Goal: Task Accomplishment & Management: Complete application form

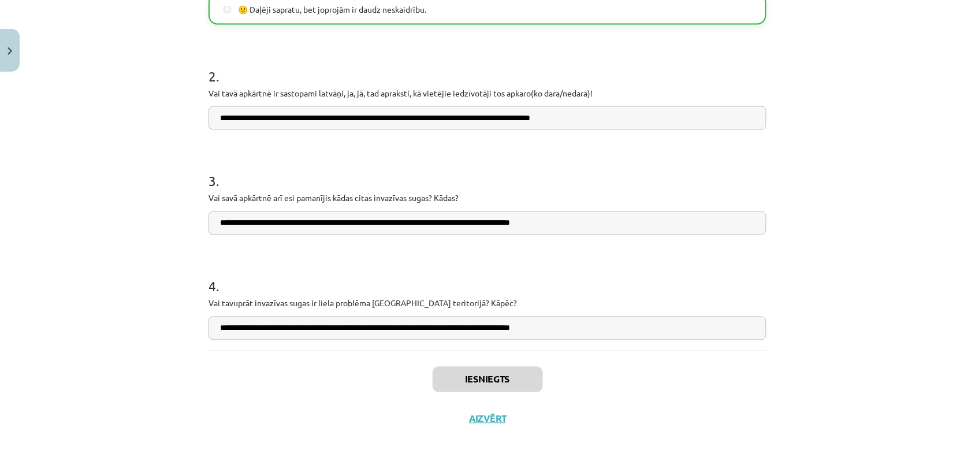
scroll to position [495, 0]
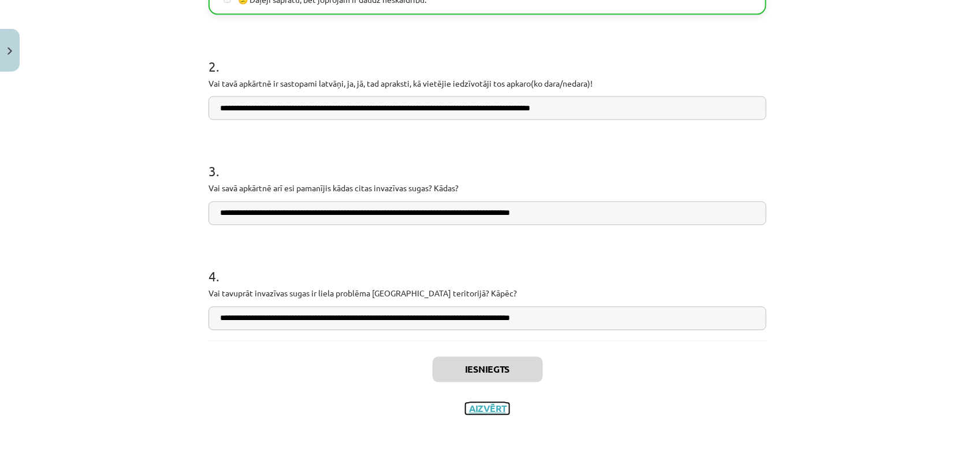
click at [500, 406] on button "Aizvērt" at bounding box center [488, 409] width 44 height 12
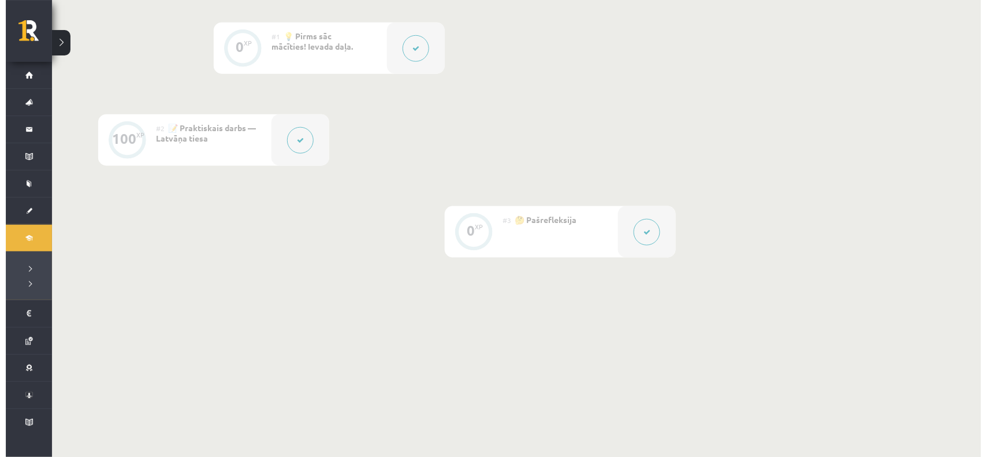
scroll to position [0, 0]
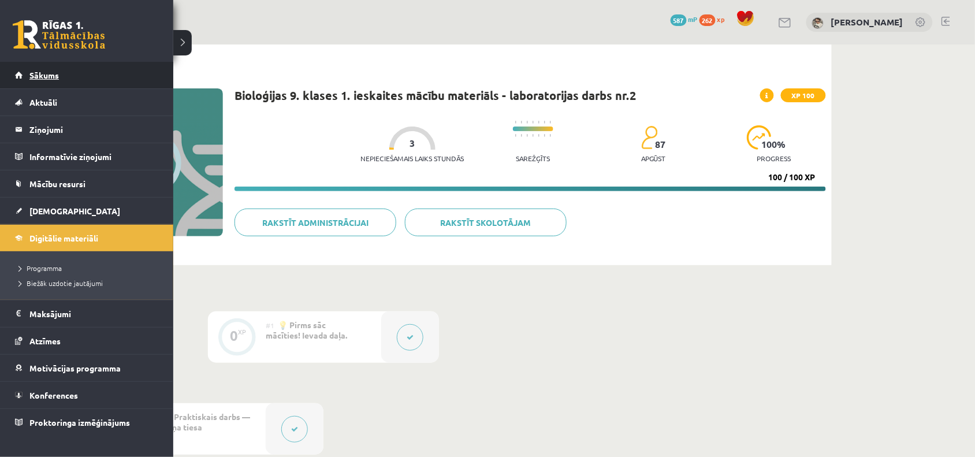
click at [43, 78] on link "Sākums" at bounding box center [87, 75] width 144 height 27
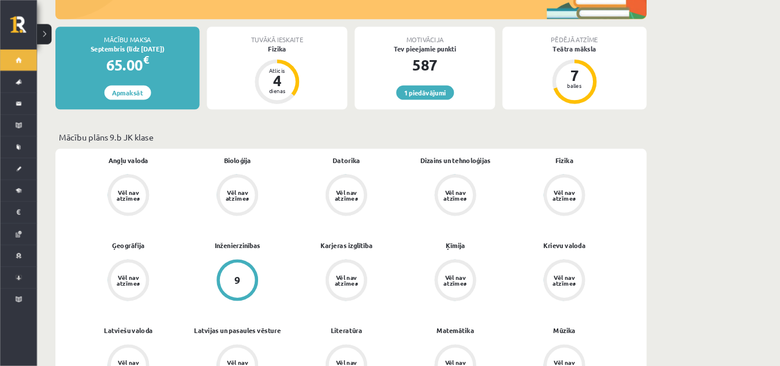
scroll to position [289, 0]
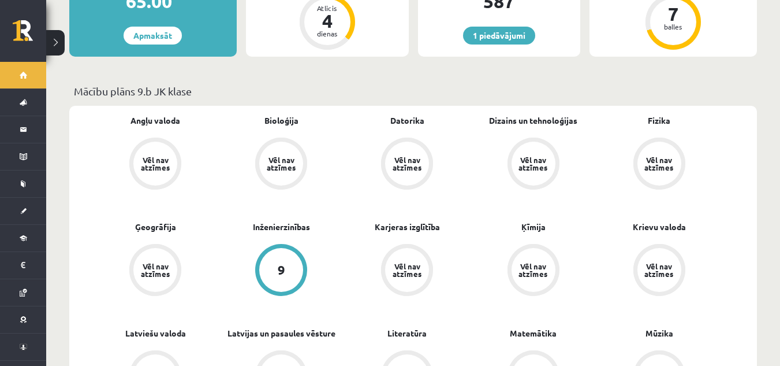
drag, startPoint x: 960, startPoint y: 3, endPoint x: 399, endPoint y: 55, distance: 563.4
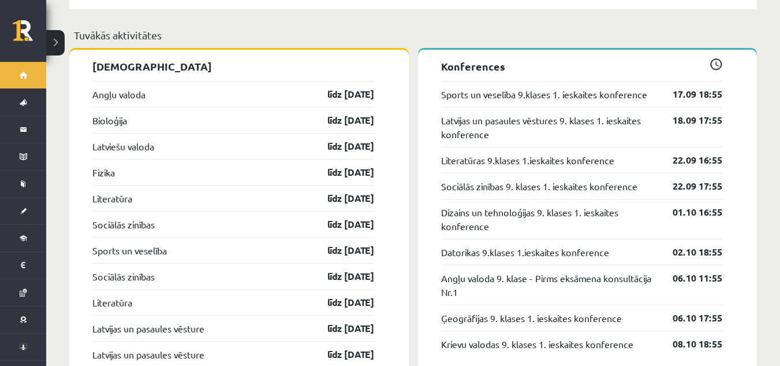
scroll to position [1155, 0]
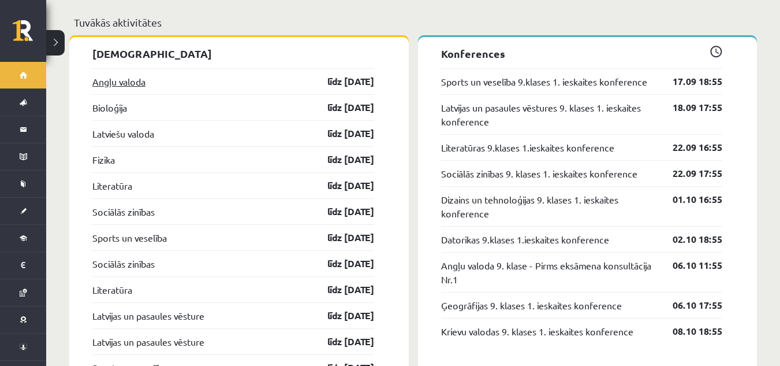
click at [108, 76] on link "Angļu valoda" at bounding box center [118, 82] width 53 height 14
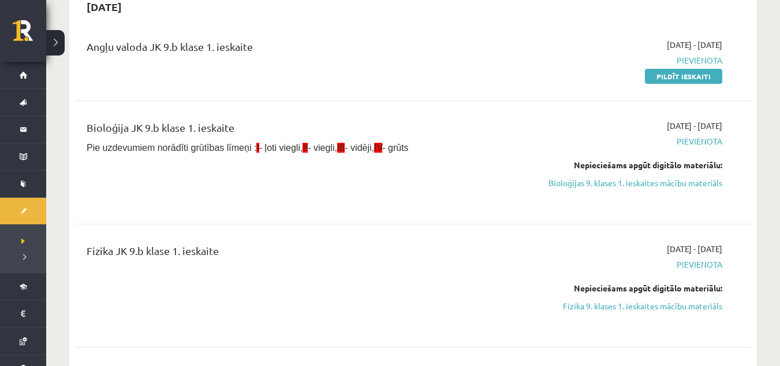
scroll to position [231, 0]
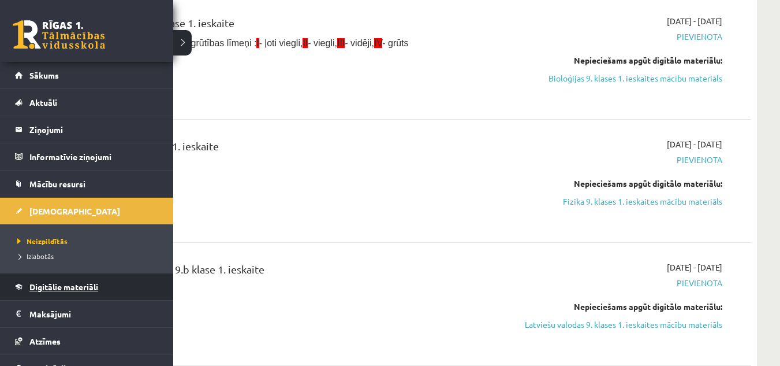
click at [66, 278] on link "Digitālie materiāli" at bounding box center [87, 286] width 144 height 27
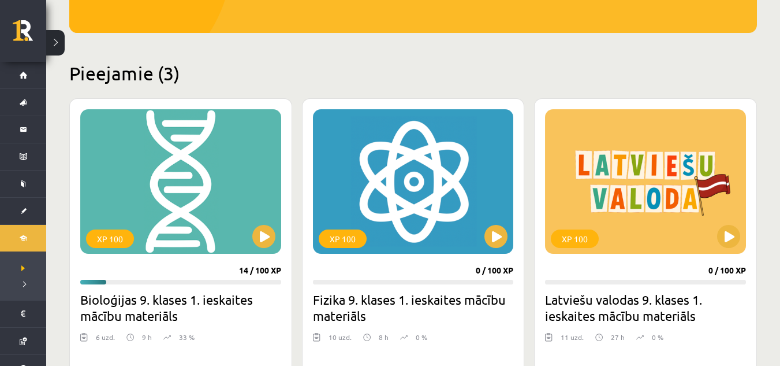
drag, startPoint x: 250, startPoint y: 189, endPoint x: 216, endPoint y: 54, distance: 140.0
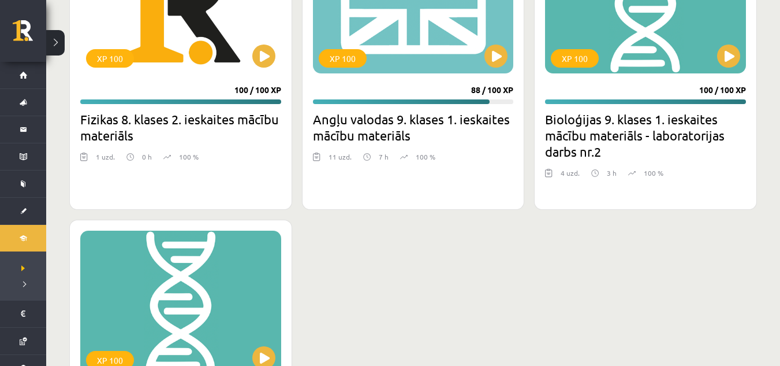
scroll to position [751, 0]
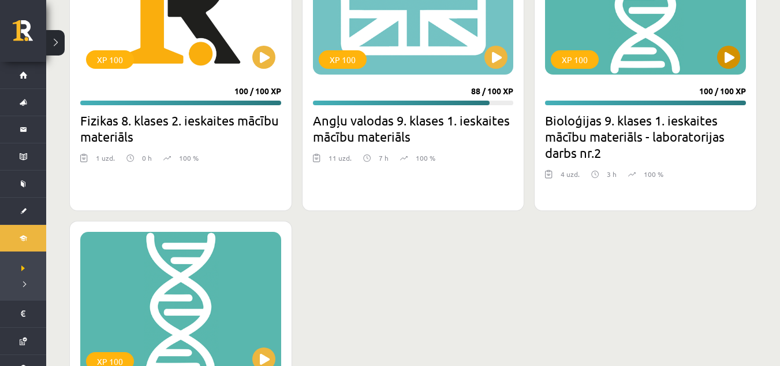
click at [718, 67] on div "XP 100" at bounding box center [645, 2] width 201 height 144
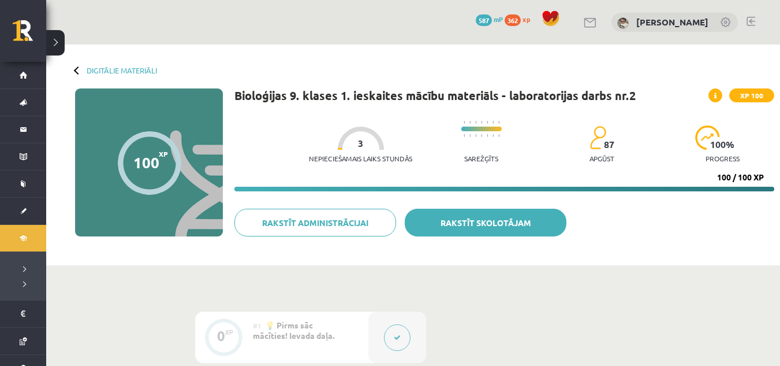
click at [477, 230] on link "Rakstīt skolotājam" at bounding box center [486, 223] width 162 height 28
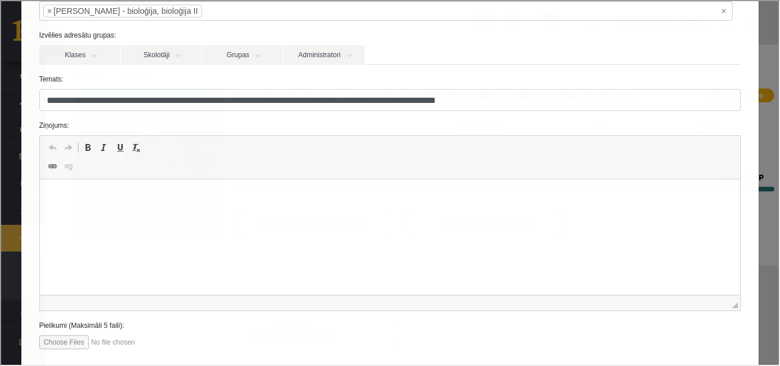
scroll to position [148, 0]
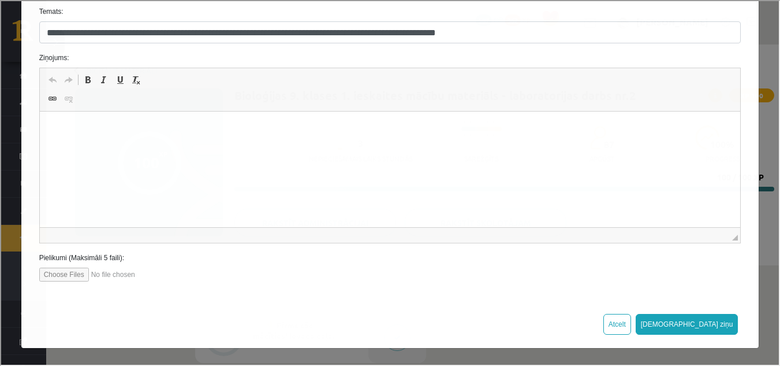
click at [67, 278] on input "file" at bounding box center [103, 273] width 131 height 14
type input "**********"
click at [184, 147] on html at bounding box center [389, 128] width 701 height 35
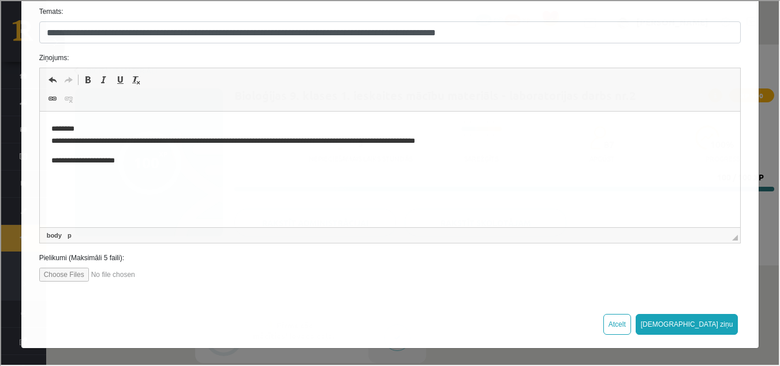
click at [99, 140] on p "**********" at bounding box center [386, 135] width 670 height 24
click at [215, 143] on p "**********" at bounding box center [386, 135] width 670 height 24
click at [192, 141] on p "**********" at bounding box center [386, 135] width 670 height 24
click at [205, 143] on p "**********" at bounding box center [386, 135] width 670 height 24
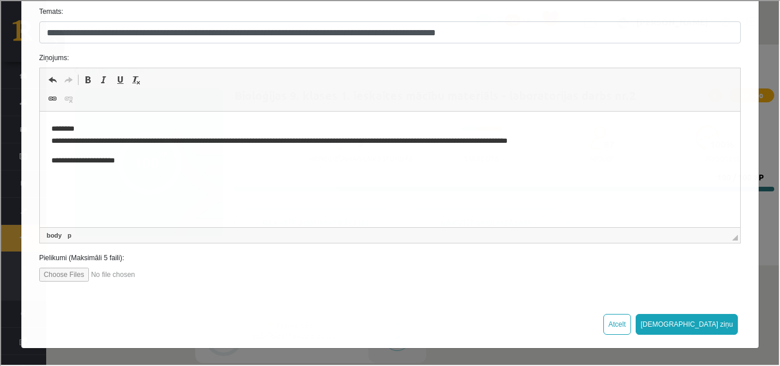
click at [206, 145] on p "**********" at bounding box center [386, 135] width 670 height 24
click at [206, 144] on p "**********" at bounding box center [386, 135] width 670 height 24
click at [204, 144] on p "**********" at bounding box center [386, 135] width 670 height 24
click at [192, 146] on p "**********" at bounding box center [386, 135] width 670 height 24
click at [615, 178] on html "**********" at bounding box center [389, 144] width 701 height 66
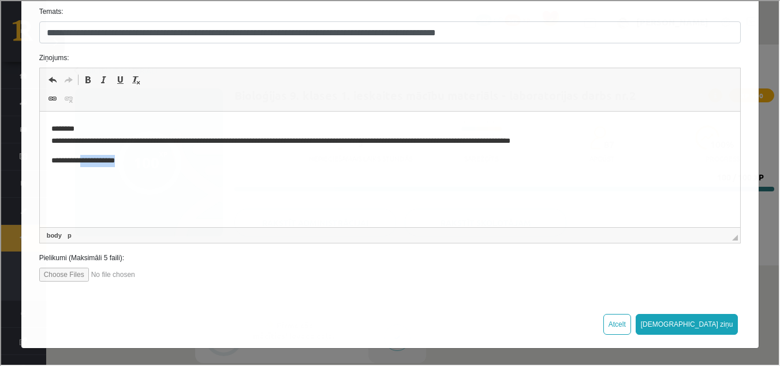
drag, startPoint x: 117, startPoint y: 160, endPoint x: 81, endPoint y: 158, distance: 35.3
click at [81, 158] on p "**********" at bounding box center [386, 161] width 670 height 12
click at [65, 274] on input "file" at bounding box center [103, 273] width 131 height 14
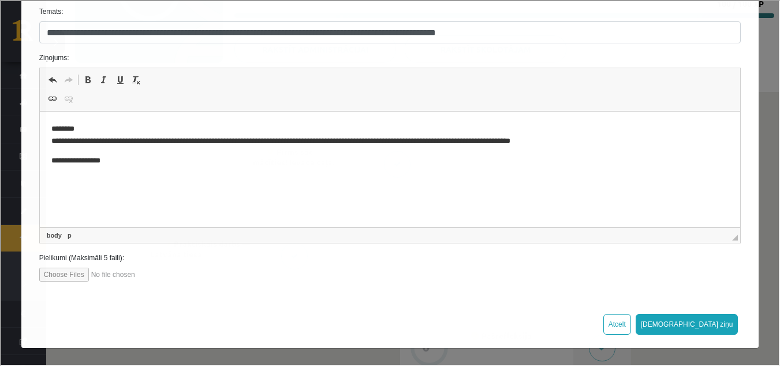
click at [64, 273] on input "file" at bounding box center [103, 273] width 131 height 14
type input "**********"
click at [714, 326] on button "Sūtīt ziņu" at bounding box center [686, 323] width 103 height 21
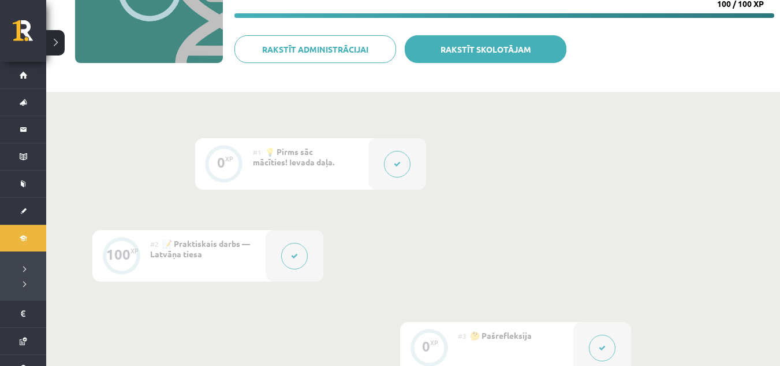
click at [510, 38] on link "Rakstīt skolotājam" at bounding box center [486, 49] width 162 height 28
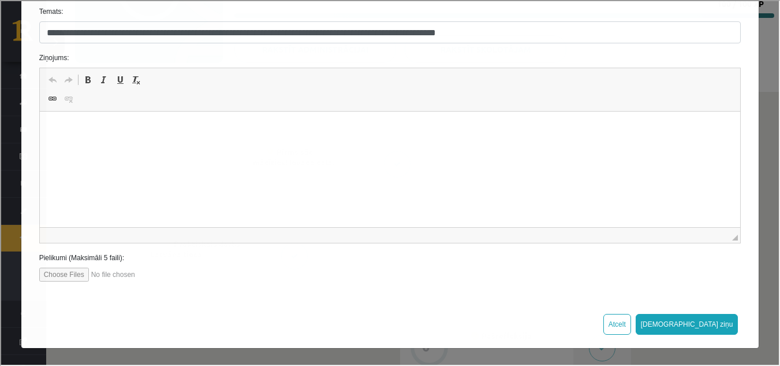
click at [73, 266] on div "Pielikumi (Maksimāli 5 faili):" at bounding box center [389, 265] width 720 height 29
click at [73, 269] on input "file" at bounding box center [103, 273] width 131 height 14
type input "**********"
click at [176, 142] on html at bounding box center [389, 128] width 701 height 35
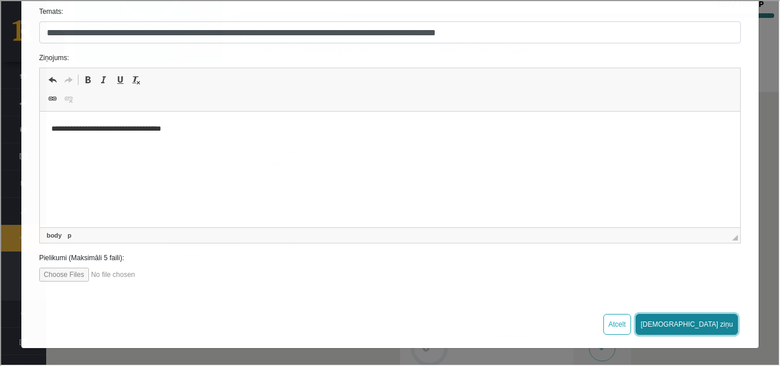
click at [716, 325] on button "Sūtīt ziņu" at bounding box center [686, 323] width 103 height 21
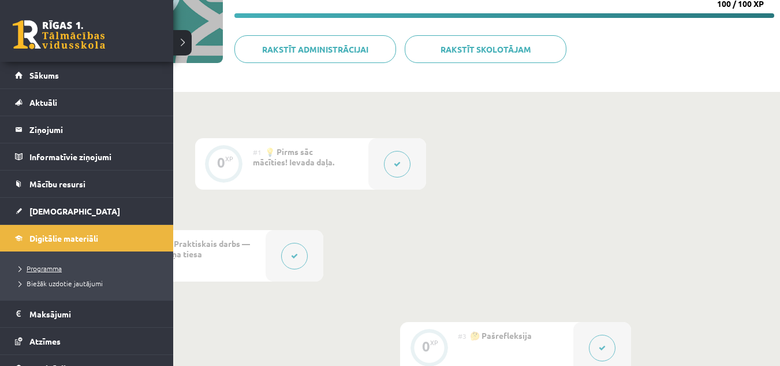
click at [52, 270] on span "Programma" at bounding box center [37, 267] width 47 height 9
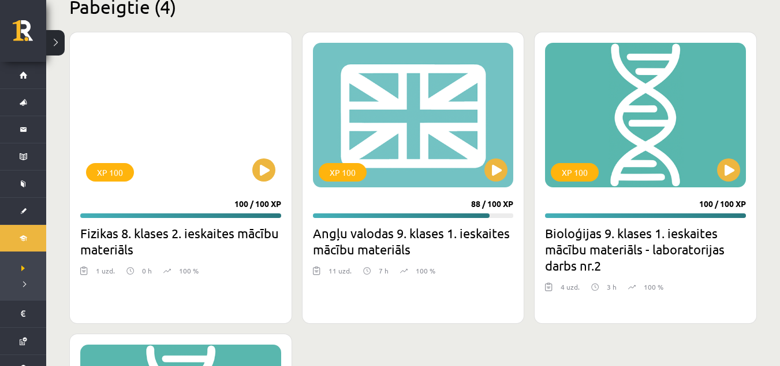
scroll to position [635, 0]
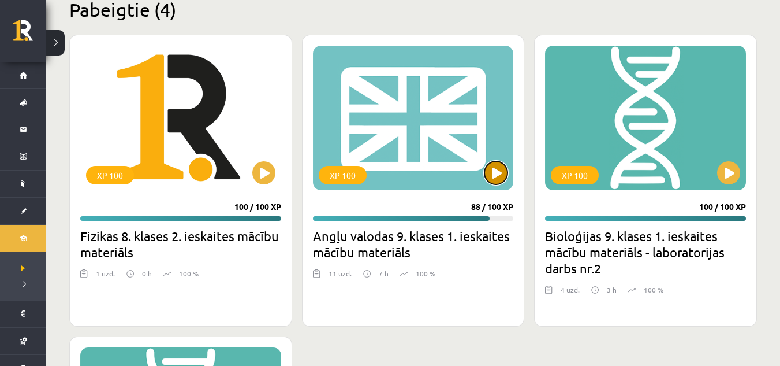
drag, startPoint x: 492, startPoint y: 176, endPoint x: 503, endPoint y: 187, distance: 15.9
click at [492, 177] on button at bounding box center [496, 172] width 23 height 23
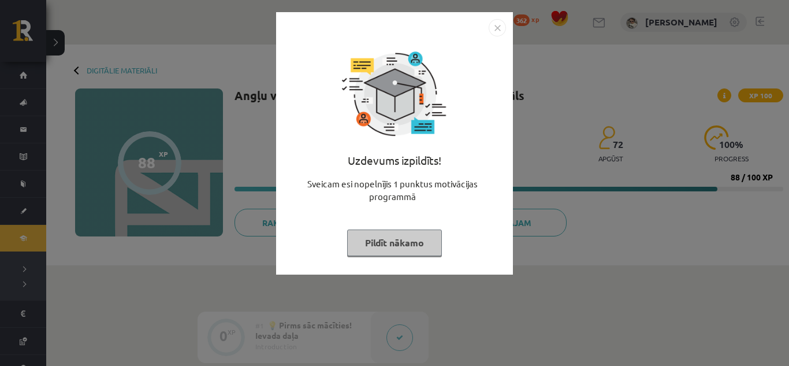
click at [402, 233] on button "Pildīt nākamo" at bounding box center [394, 242] width 95 height 27
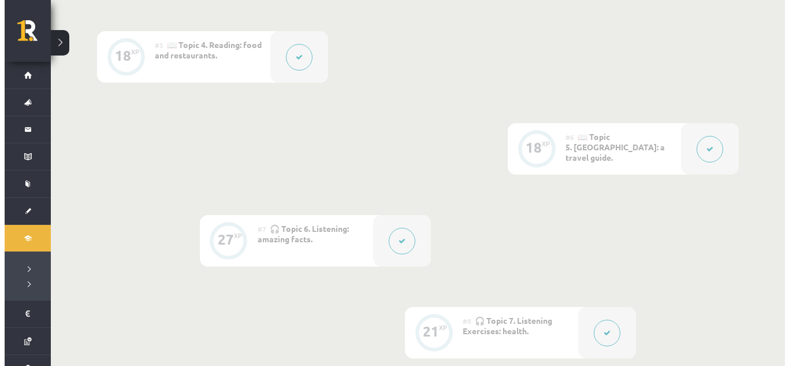
scroll to position [751, 0]
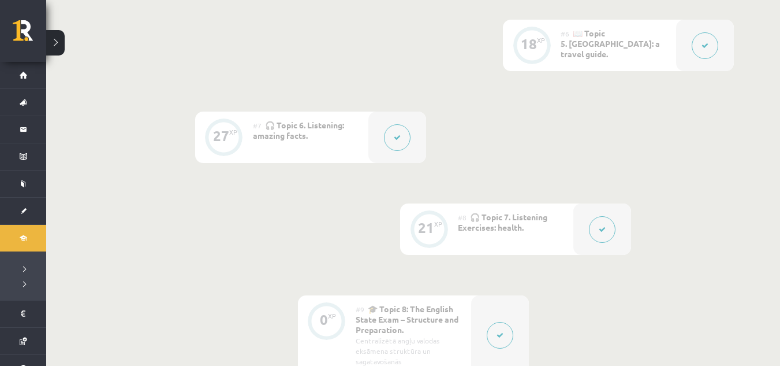
click at [401, 139] on button at bounding box center [397, 137] width 27 height 27
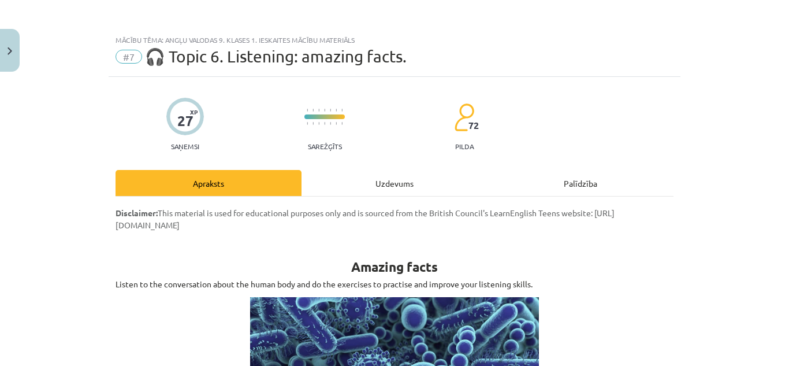
click at [391, 170] on div "Uzdevums" at bounding box center [395, 183] width 186 height 26
select select "***"
select select "*******"
select select "********"
select select "*****"
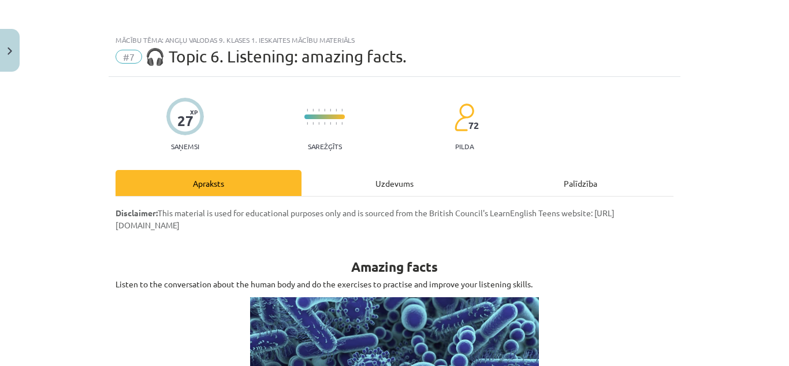
select select "****"
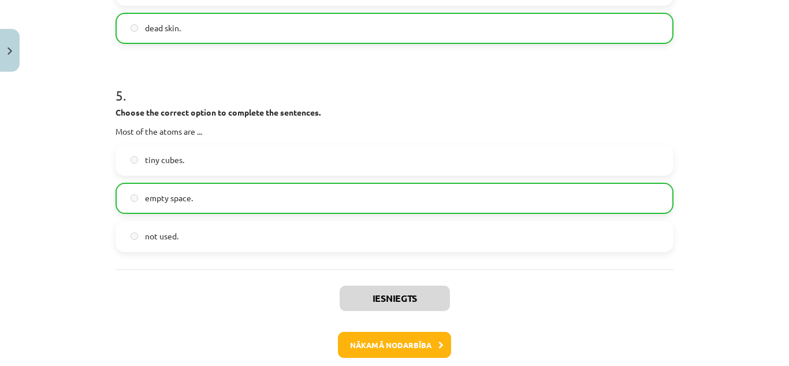
scroll to position [1171, 0]
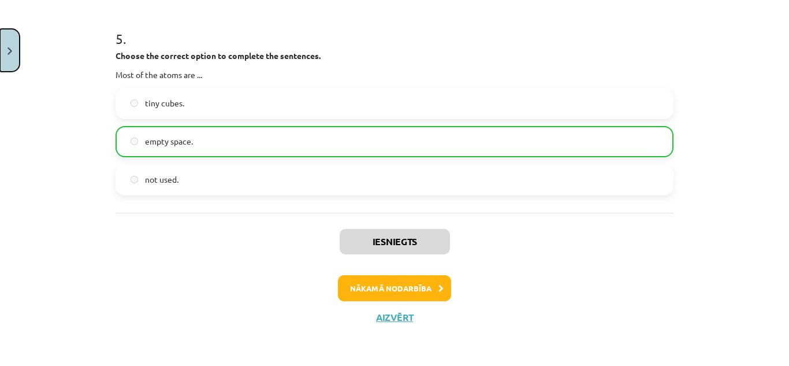
click at [16, 60] on button "Close" at bounding box center [10, 50] width 20 height 43
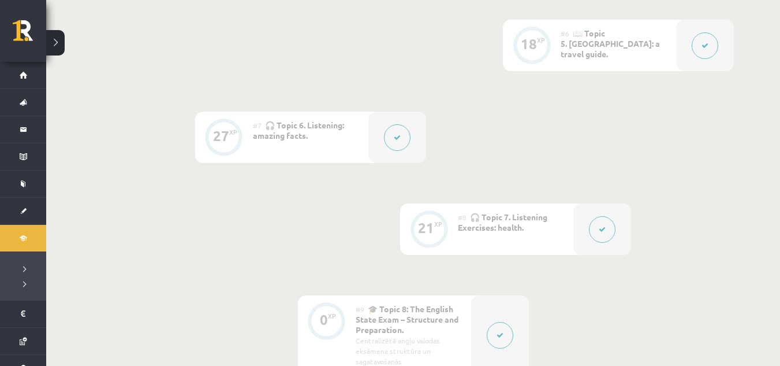
click at [405, 140] on button at bounding box center [397, 137] width 27 height 27
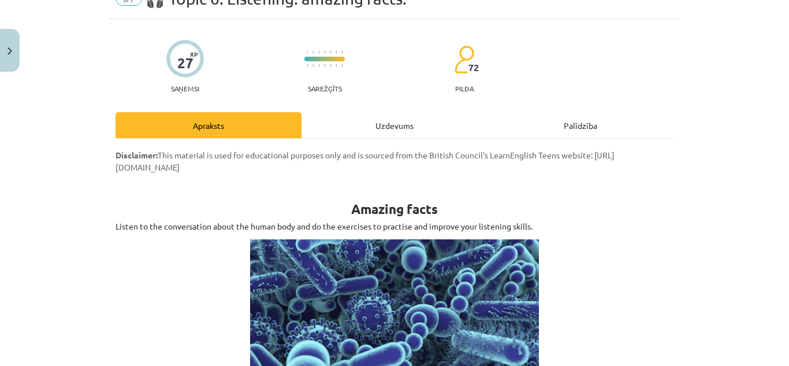
click at [397, 118] on div "Uzdevums" at bounding box center [395, 125] width 186 height 26
select select "***"
select select "*******"
select select "********"
select select "*****"
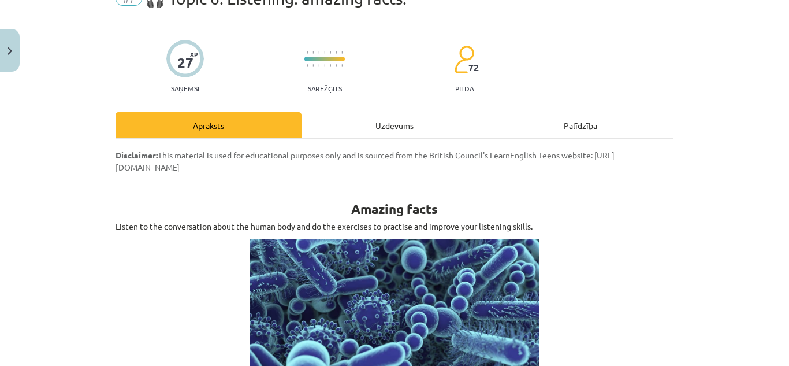
select select "****"
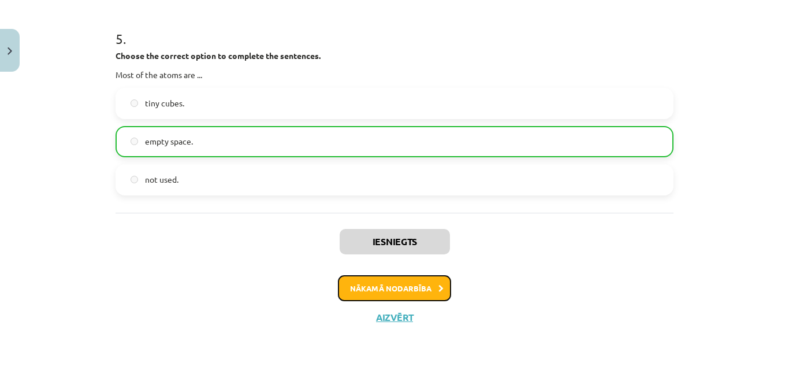
click at [415, 297] on button "Nākamā nodarbība" at bounding box center [394, 288] width 113 height 27
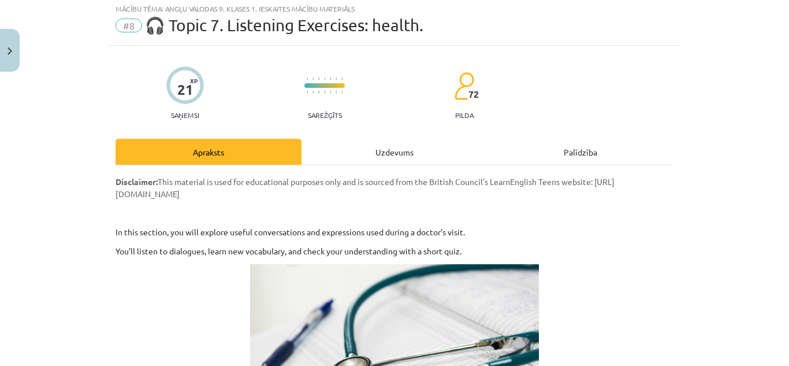
scroll to position [29, 0]
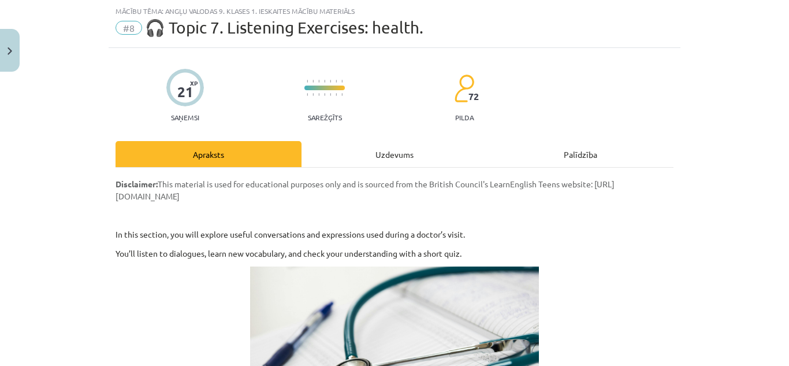
click at [388, 162] on div "Uzdevums" at bounding box center [395, 154] width 186 height 26
select select "*******"
select select "****"
select select "*******"
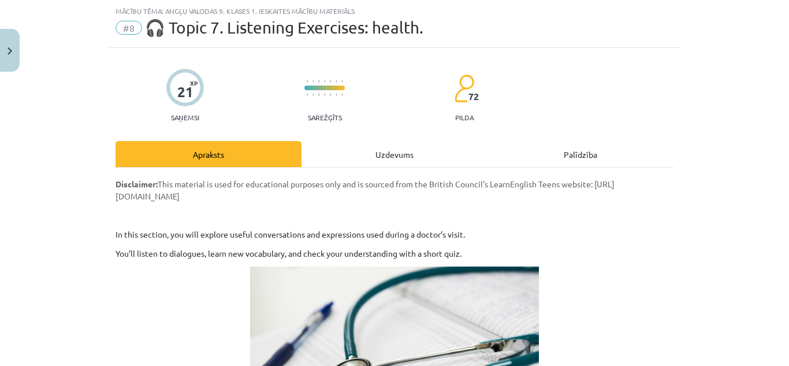
select select "********"
select select "******"
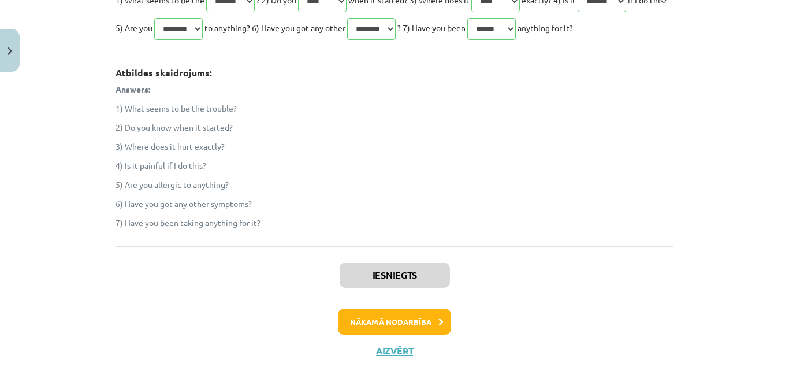
scroll to position [447, 0]
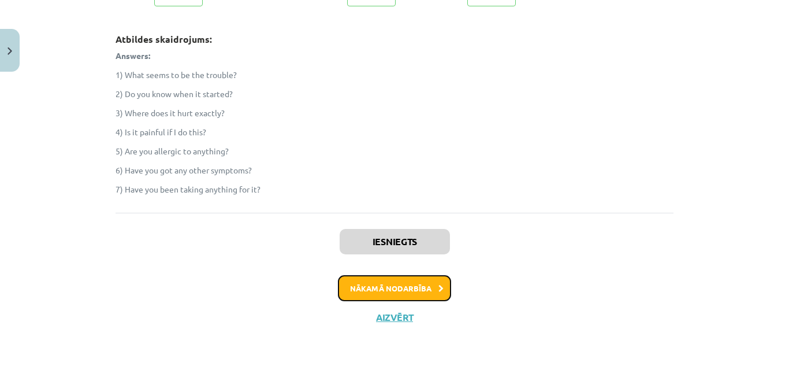
click at [432, 287] on button "Nākamā nodarbība" at bounding box center [394, 288] width 113 height 27
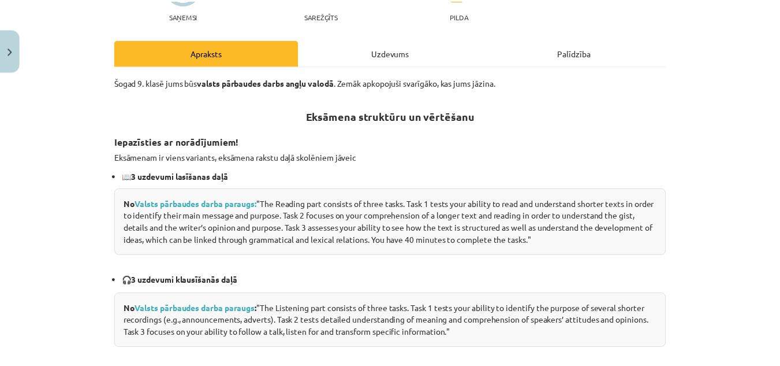
scroll to position [0, 0]
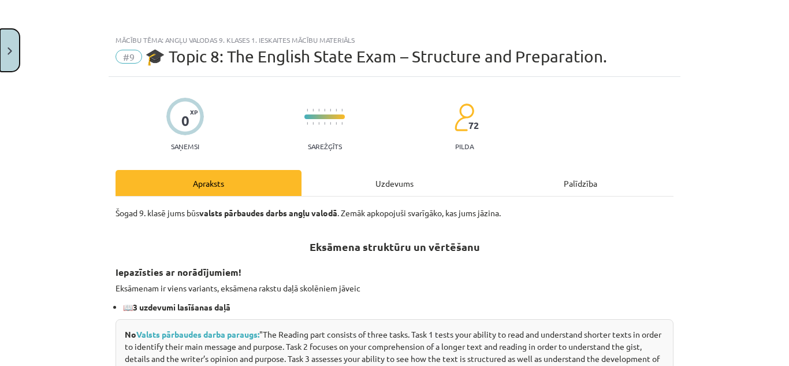
click at [10, 47] on img "Close" at bounding box center [10, 51] width 5 height 8
click at [23, 76] on div "Mācību tēma: Angļu valodas 9. klases 1. ieskaites mācību materiāls #9 🎓 Topic 8…" at bounding box center [394, 183] width 789 height 366
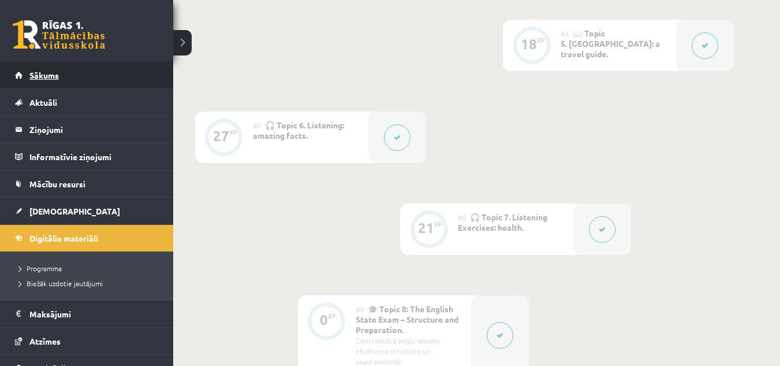
click at [34, 65] on link "Sākums" at bounding box center [87, 75] width 144 height 27
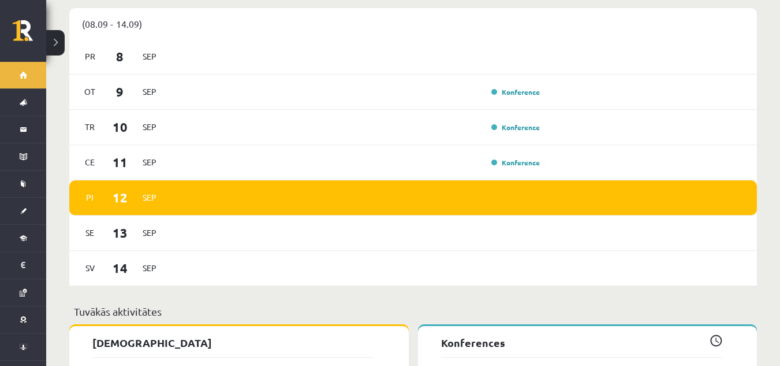
scroll to position [1155, 0]
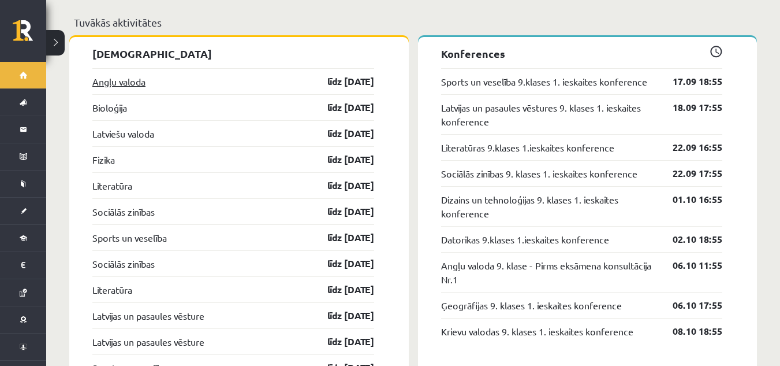
click at [117, 75] on link "Angļu valoda" at bounding box center [118, 82] width 53 height 14
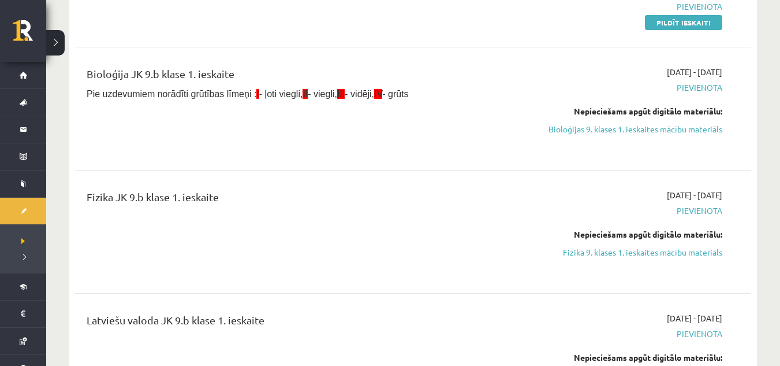
scroll to position [58, 0]
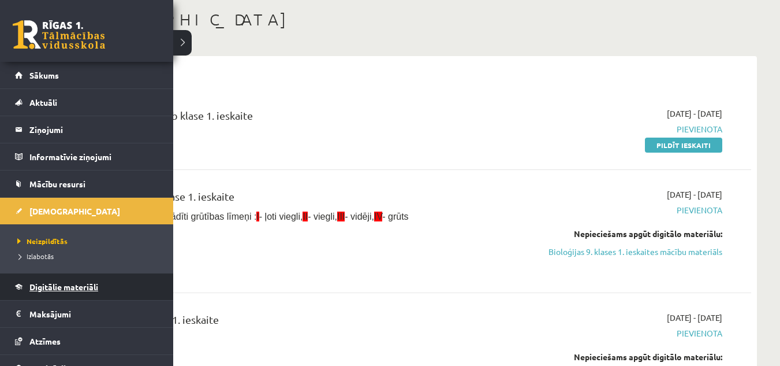
click at [47, 287] on span "Digitālie materiāli" at bounding box center [63, 286] width 69 height 10
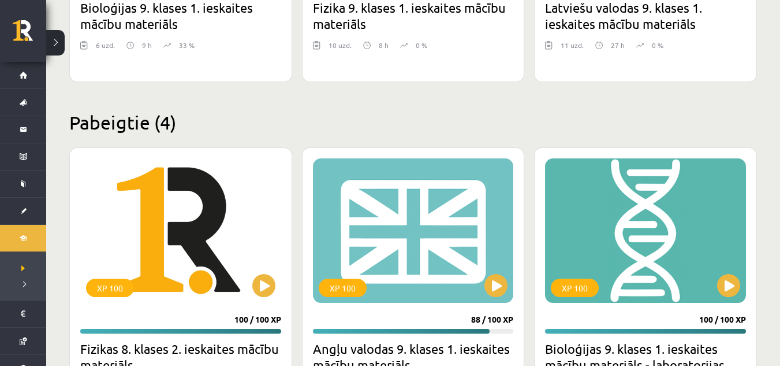
scroll to position [578, 0]
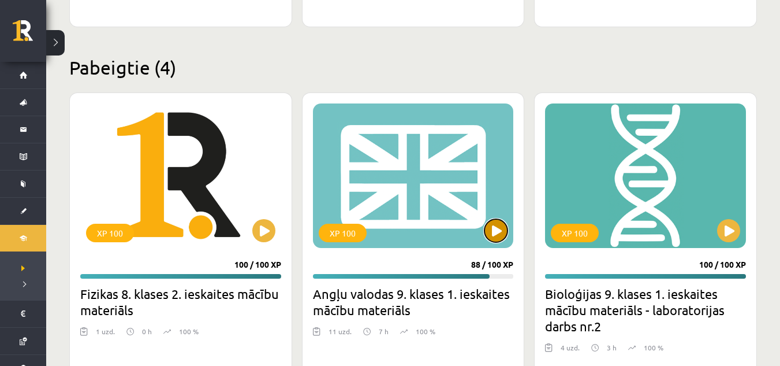
click at [491, 238] on button at bounding box center [496, 230] width 23 height 23
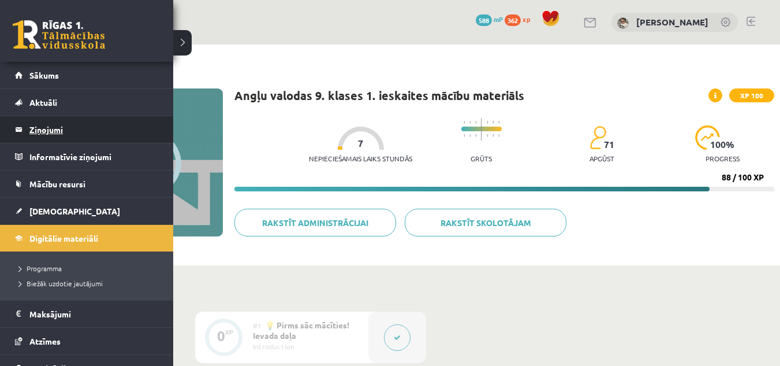
click at [72, 123] on legend "Ziņojumi 0" at bounding box center [93, 129] width 129 height 27
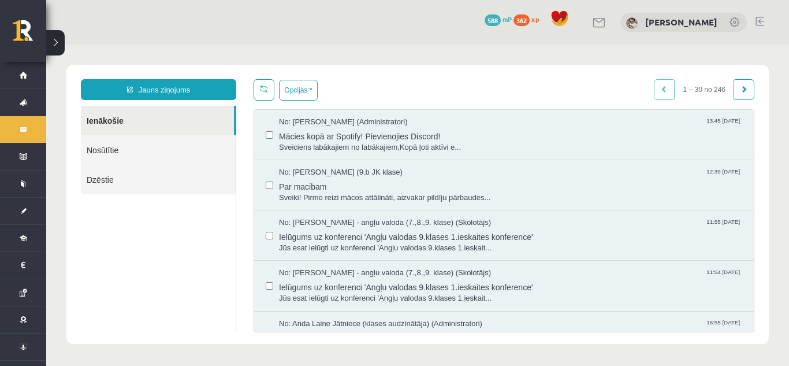
click at [172, 150] on link "Nosūtītie" at bounding box center [158, 149] width 155 height 29
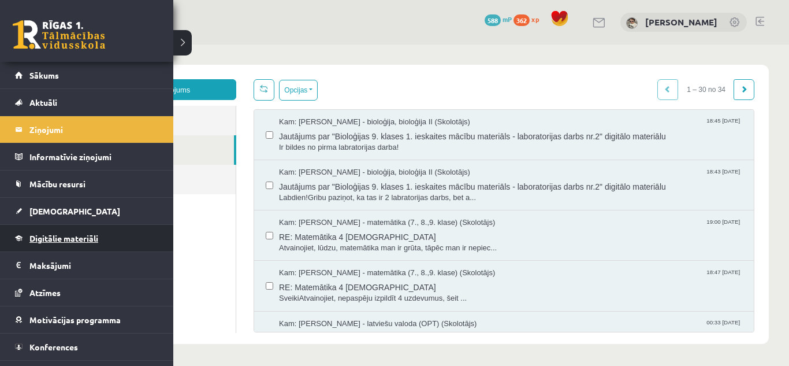
click at [86, 243] on link "Digitālie materiāli" at bounding box center [87, 238] width 144 height 27
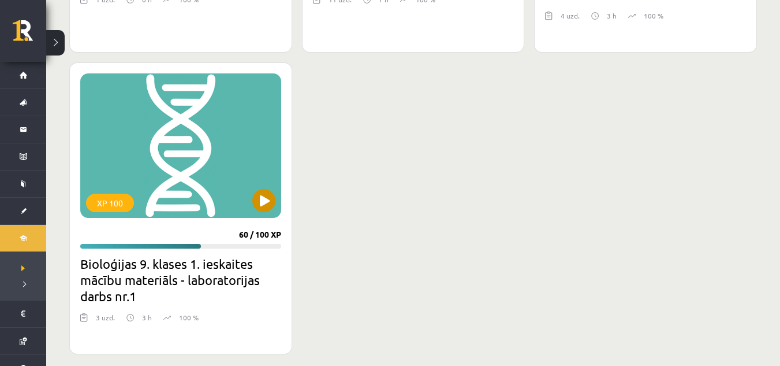
scroll to position [921, 0]
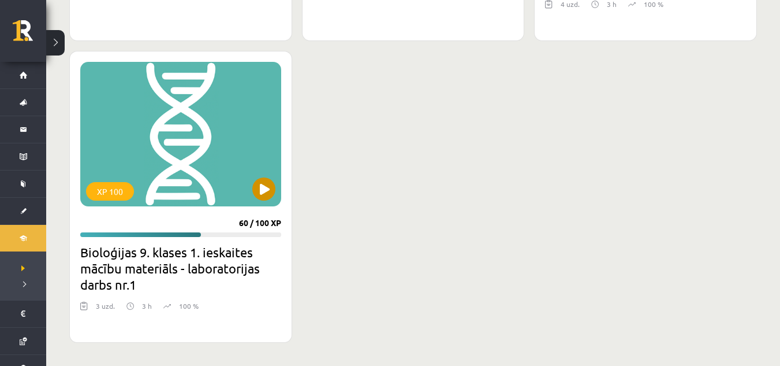
click at [246, 194] on div "XP 100" at bounding box center [180, 134] width 201 height 144
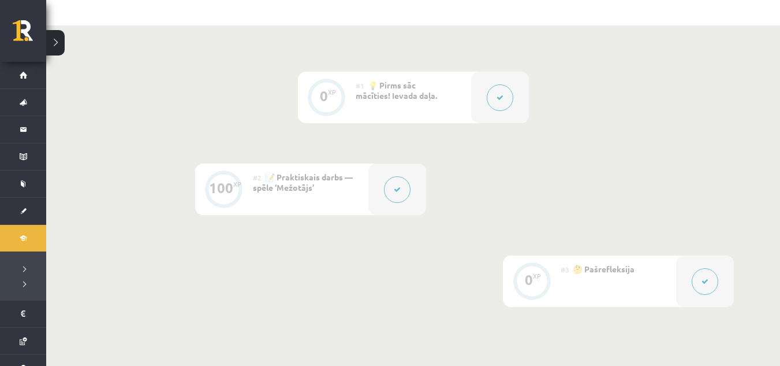
scroll to position [94, 0]
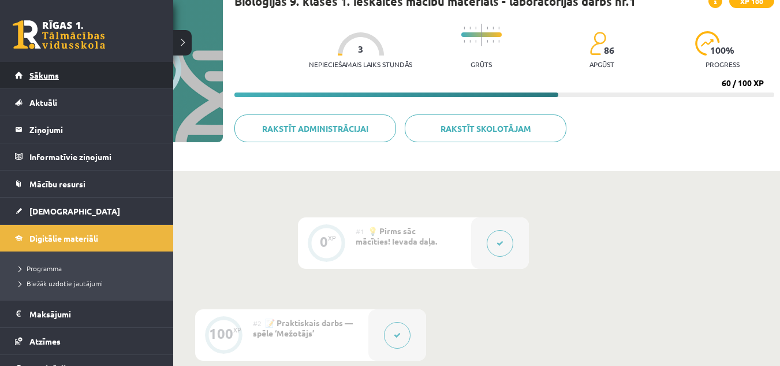
click at [44, 74] on span "Sākums" at bounding box center [43, 75] width 29 height 10
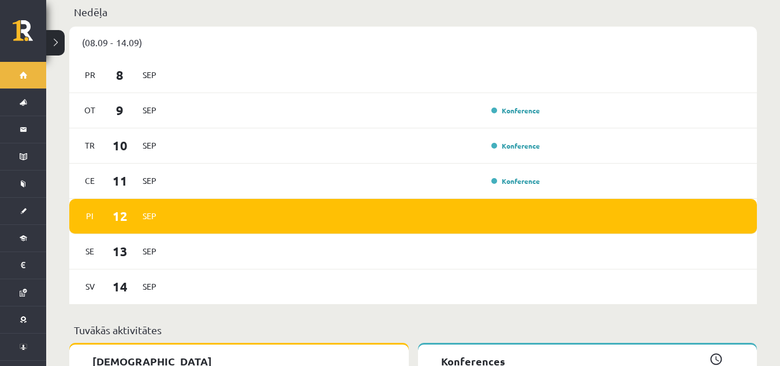
scroll to position [982, 0]
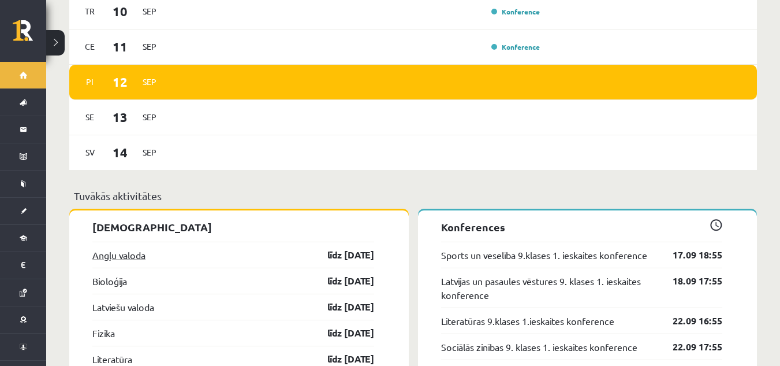
click at [115, 250] on link "Angļu valoda" at bounding box center [118, 255] width 53 height 14
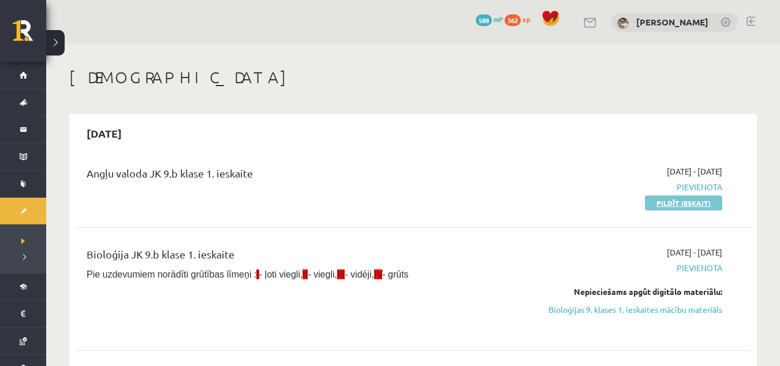
click at [682, 205] on link "Pildīt ieskaiti" at bounding box center [683, 202] width 77 height 15
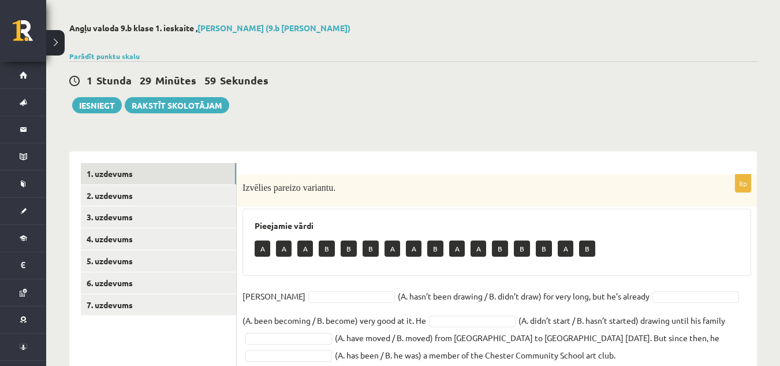
scroll to position [142, 0]
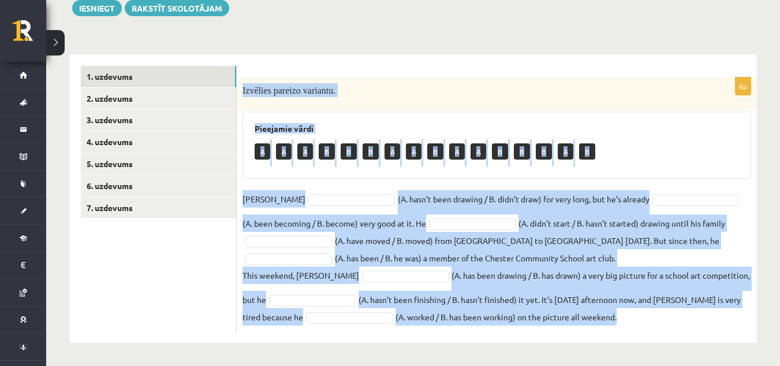
drag, startPoint x: 242, startPoint y: 89, endPoint x: 572, endPoint y: 306, distance: 394.7
click at [571, 307] on div "8p Izvēlies pareizo variantu. Pieejamie vārdi A A A B B B A A B A A B B B A B […" at bounding box center [497, 204] width 521 height 254
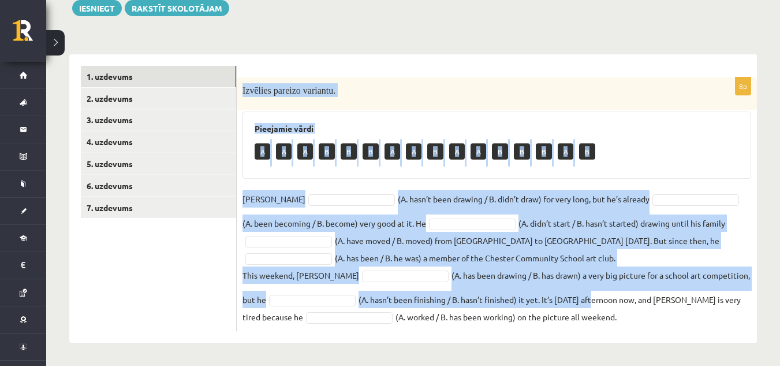
copy div "Loremips dolorsi ametcons. Adipiscin elits D E T I U L E D M A E A M V Q N Exer…"
click at [340, 215] on fieldset "[PERSON_NAME] (A. hasn’t been drawing / B. didn’t draw) for very long, but he’s…" at bounding box center [497, 257] width 509 height 135
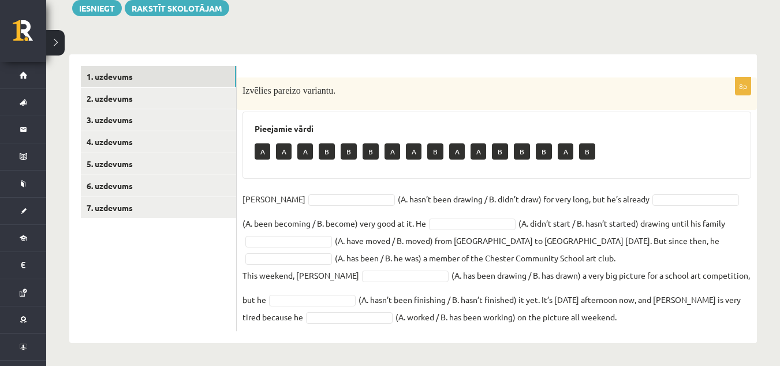
click at [298, 190] on fieldset "[PERSON_NAME] (A. hasn’t been drawing / B. didn’t draw) for very long, but he’s…" at bounding box center [497, 257] width 509 height 135
click at [301, 193] on fieldset "[PERSON_NAME] (A. hasn’t been drawing / B. didn’t draw) for very long, but he’s…" at bounding box center [497, 257] width 509 height 135
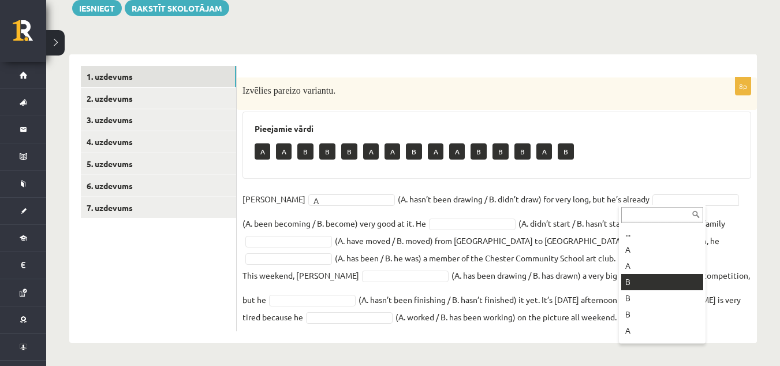
drag, startPoint x: 649, startPoint y: 274, endPoint x: 642, endPoint y: 271, distance: 8.3
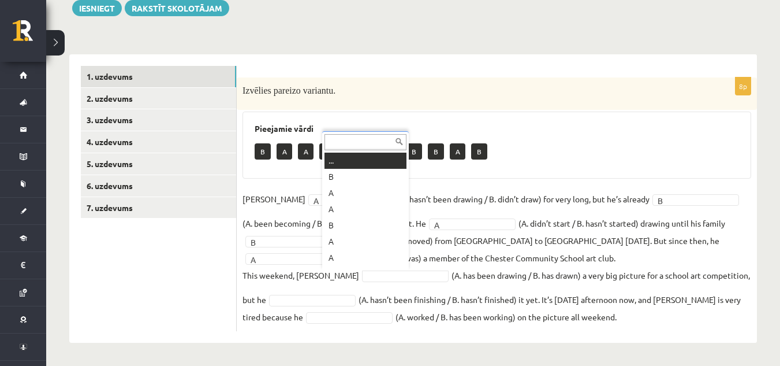
scroll to position [14, 0]
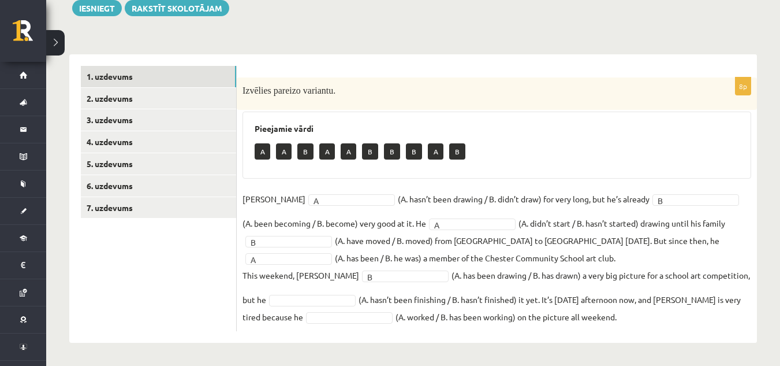
click at [319, 292] on fieldset "Danny A * (A. hasn’t been drawing / B. didn’t draw) for very long, but he’s alr…" at bounding box center [497, 257] width 509 height 135
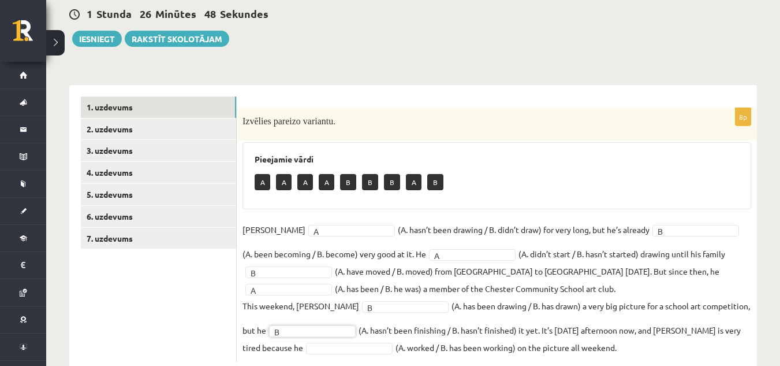
scroll to position [142, 0]
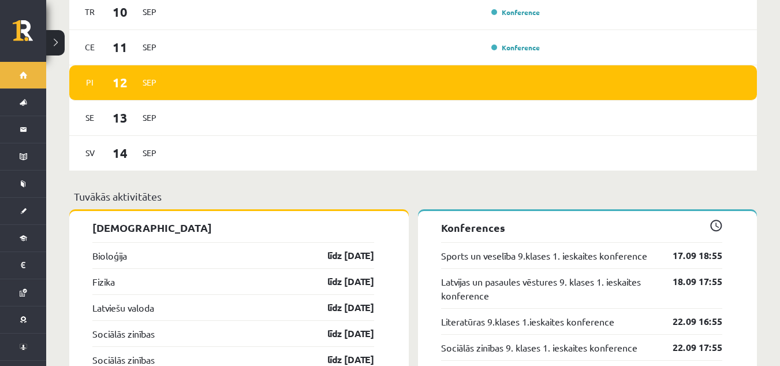
scroll to position [982, 0]
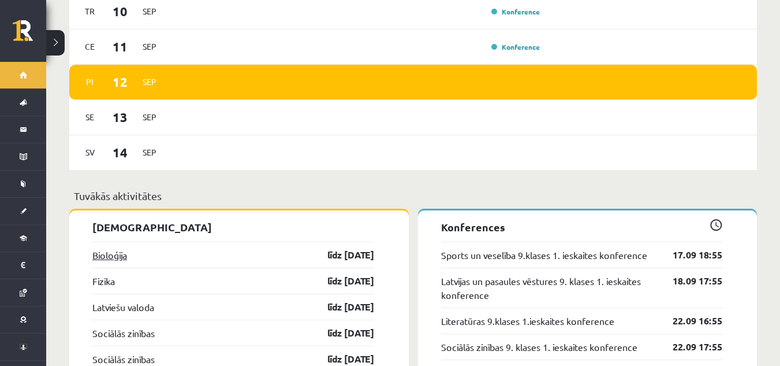
click at [121, 249] on link "Bioloģija" at bounding box center [109, 255] width 35 height 14
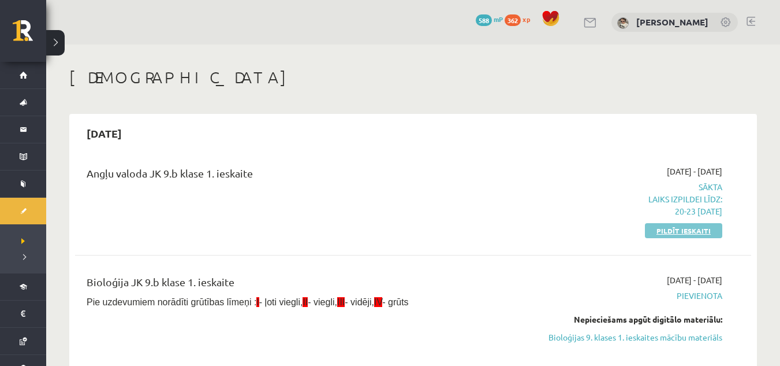
click at [685, 231] on link "Pildīt ieskaiti" at bounding box center [683, 230] width 77 height 15
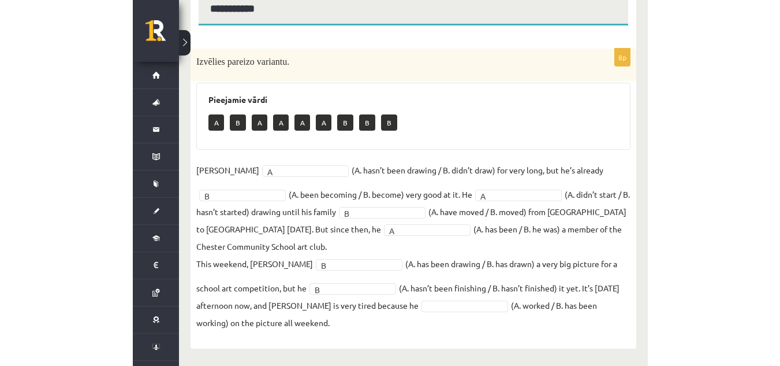
scroll to position [142, 0]
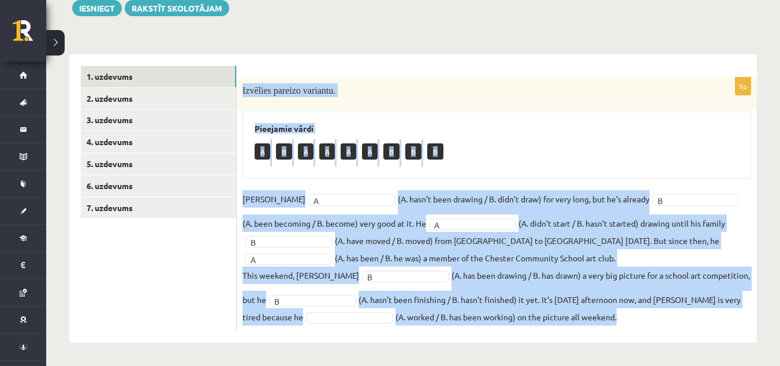
drag, startPoint x: 240, startPoint y: 90, endPoint x: 604, endPoint y: 333, distance: 437.7
click at [604, 333] on div "8p Izvēlies pareizo variantu. Pieejamie vārdi A B A A A A B B B [PERSON_NAME] A…" at bounding box center [497, 198] width 521 height 288
copy div "Loremips dolorsi ametcons. Adipiscin elits D E T I U L E D M Aliqu E (A. mini’v…"
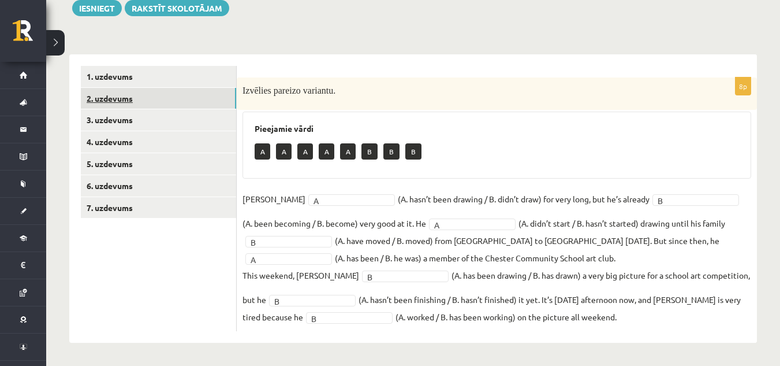
click at [99, 102] on link "2. uzdevums" at bounding box center [158, 98] width 155 height 21
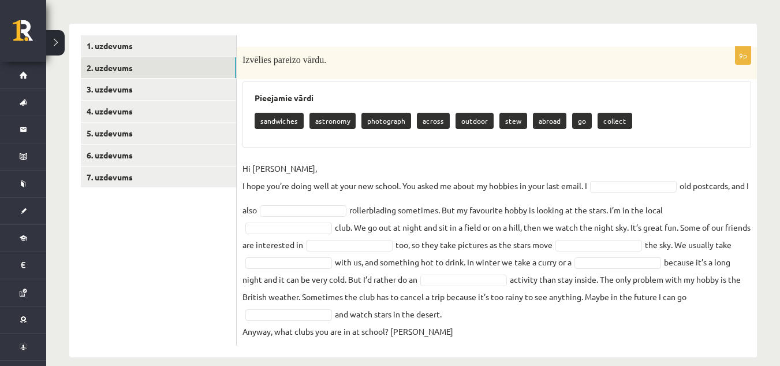
scroll to position [187, 0]
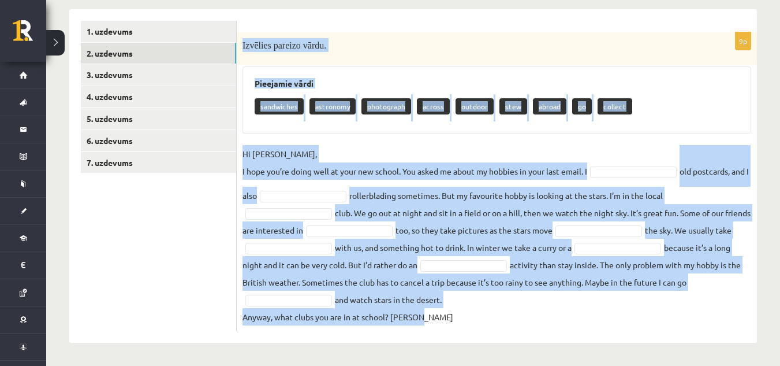
drag, startPoint x: 243, startPoint y: 92, endPoint x: 475, endPoint y: 309, distance: 317.6
click at [475, 309] on div "9p Izvēlies pareizo vārdu. Pieejamie vārdi sandwiches astronomy photograph acro…" at bounding box center [497, 181] width 521 height 299
copy div "Loremips dolorsi ametc. Adipiscin elits doeiusmodt incididun utlaboreet dolore …"
click at [417, 154] on p "Hi [PERSON_NAME], I hope you’re doing well at your new school. You asked me abo…" at bounding box center [415, 162] width 345 height 35
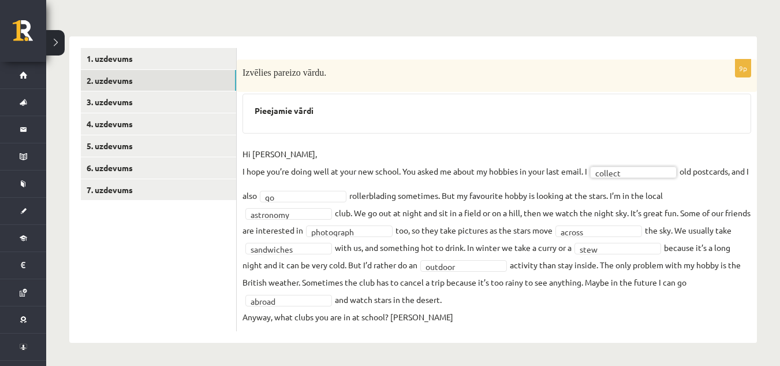
scroll to position [159, 0]
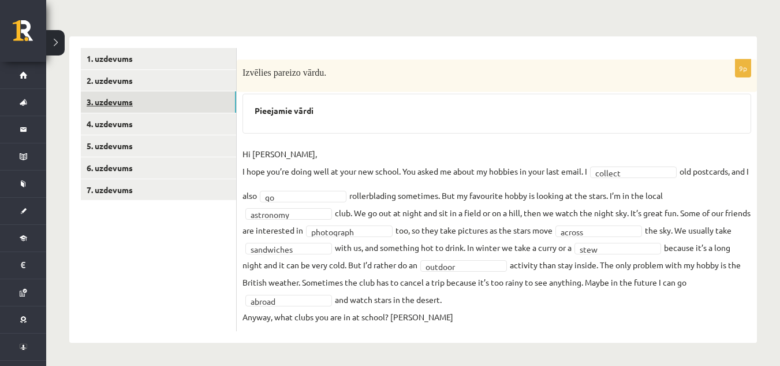
click at [169, 99] on link "3. uzdevums" at bounding box center [158, 101] width 155 height 21
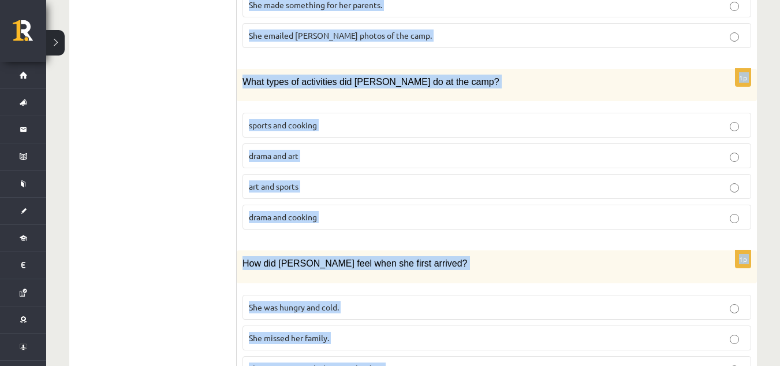
scroll to position [1089, 0]
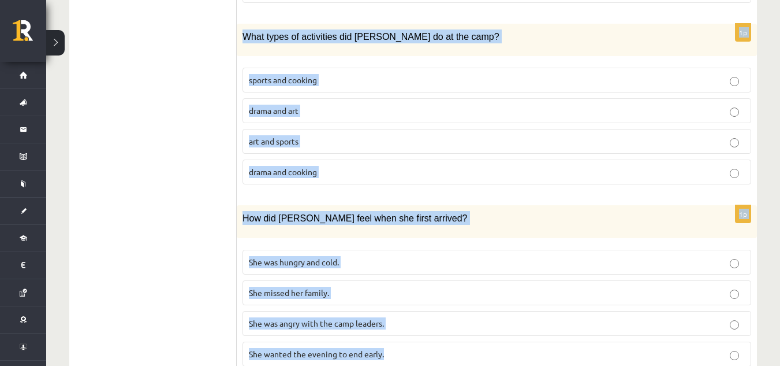
drag, startPoint x: 250, startPoint y: 166, endPoint x: 407, endPoint y: 303, distance: 208.9
copy form "Lasi tekstu un izvēlies pareizo variantu. A Scottish summer camp Summer camps a…"
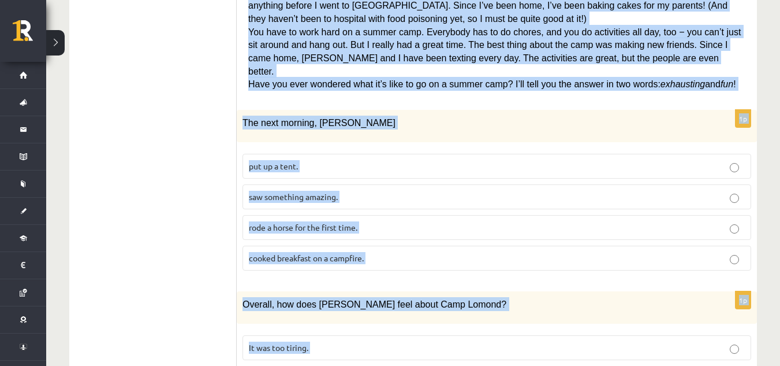
scroll to position [454, 0]
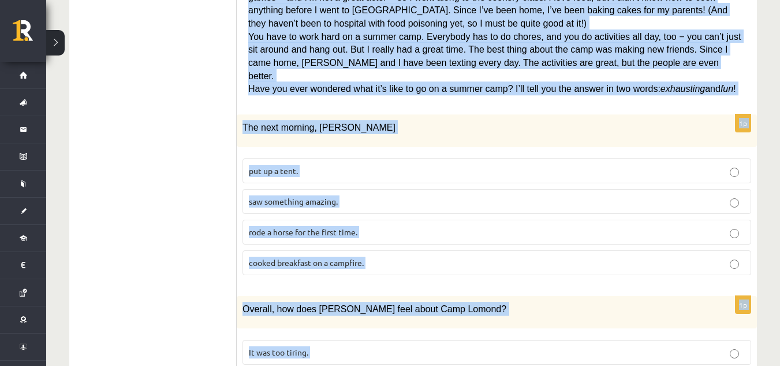
click at [306, 195] on p "saw something amazing." at bounding box center [497, 201] width 496 height 12
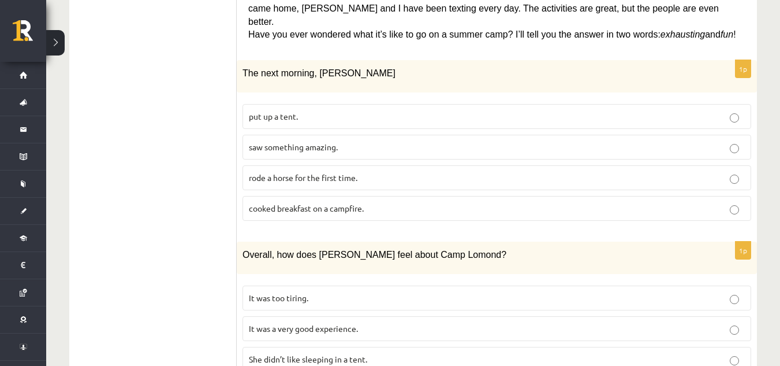
scroll to position [569, 0]
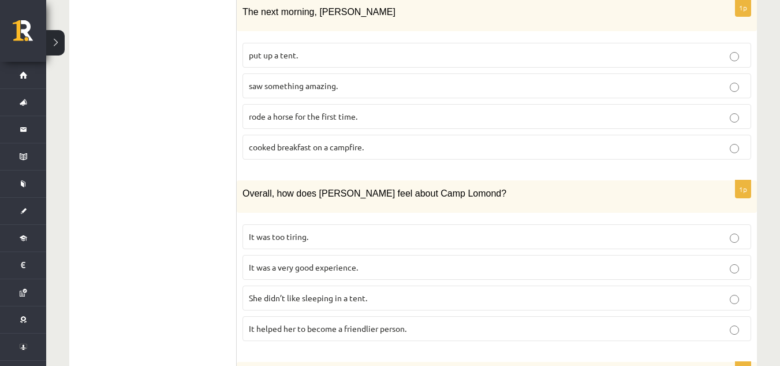
drag, startPoint x: 283, startPoint y: 230, endPoint x: 266, endPoint y: 181, distance: 51.9
click at [283, 261] on p "It was a very good experience." at bounding box center [497, 267] width 496 height 12
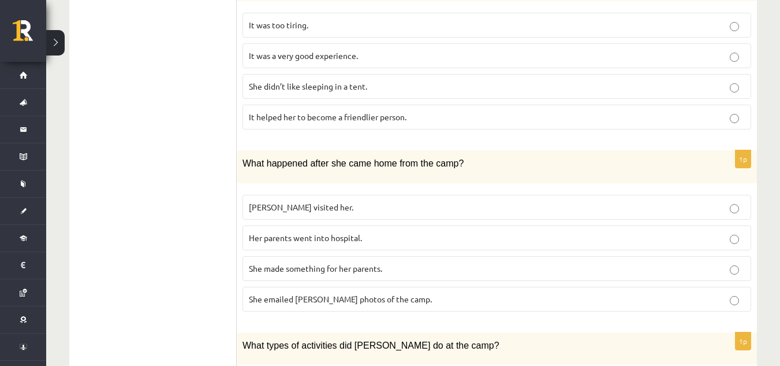
scroll to position [800, 0]
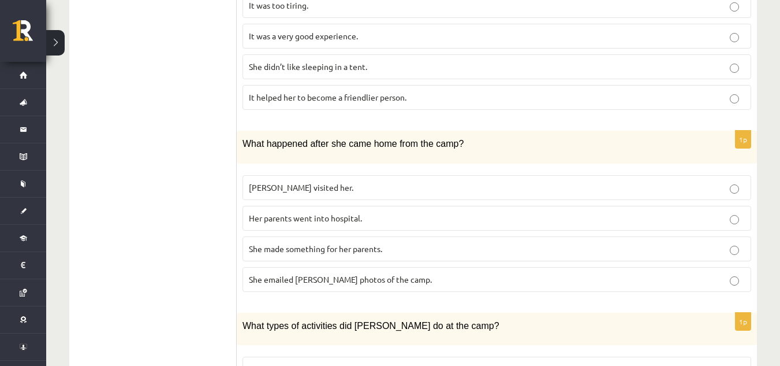
click at [313, 243] on span "She made something for her parents." at bounding box center [315, 248] width 133 height 10
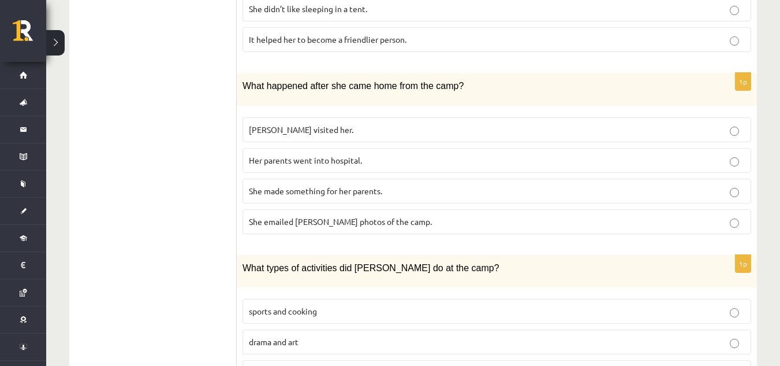
scroll to position [916, 0]
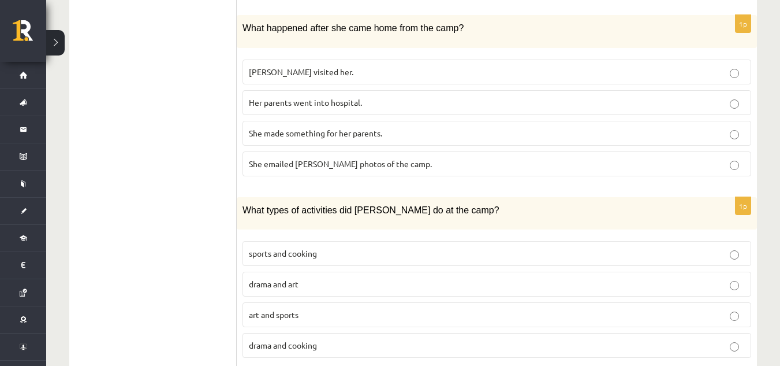
click at [312, 248] on span "sports and cooking" at bounding box center [283, 253] width 68 height 10
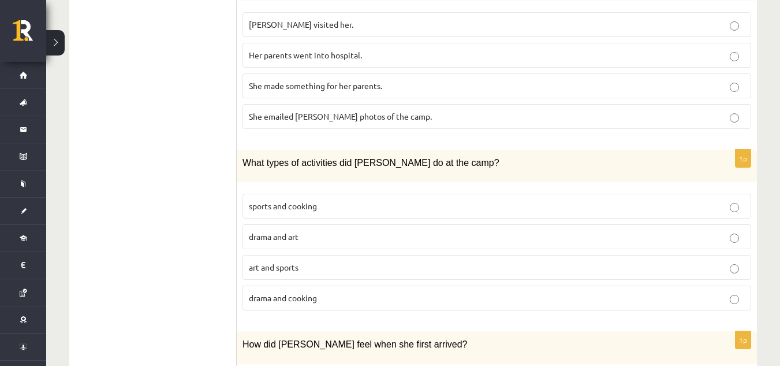
scroll to position [1089, 0]
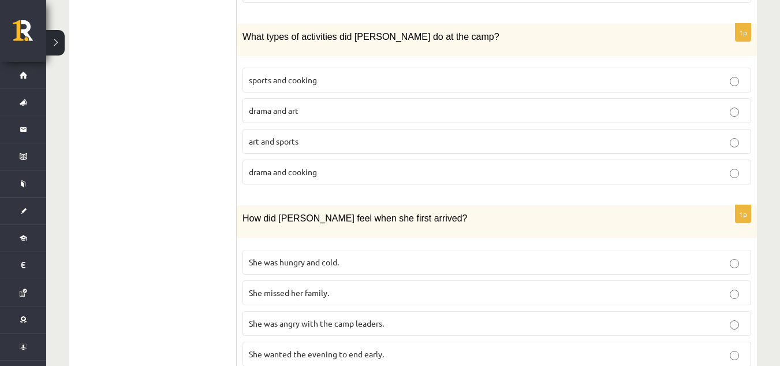
click at [339, 348] on span "She wanted the evening to end early." at bounding box center [316, 353] width 135 height 10
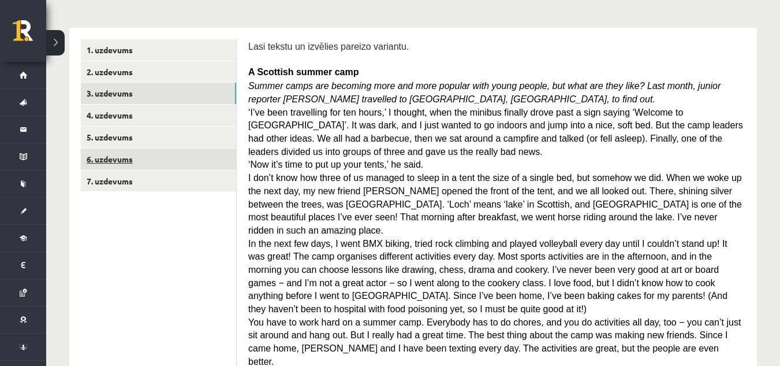
scroll to position [107, 0]
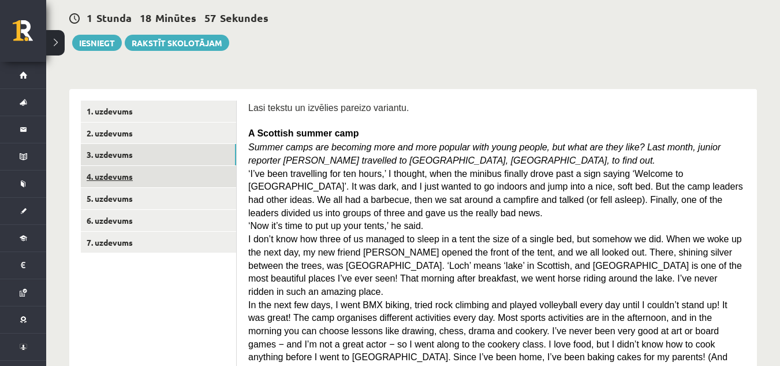
click at [103, 170] on link "4. uzdevums" at bounding box center [158, 176] width 155 height 21
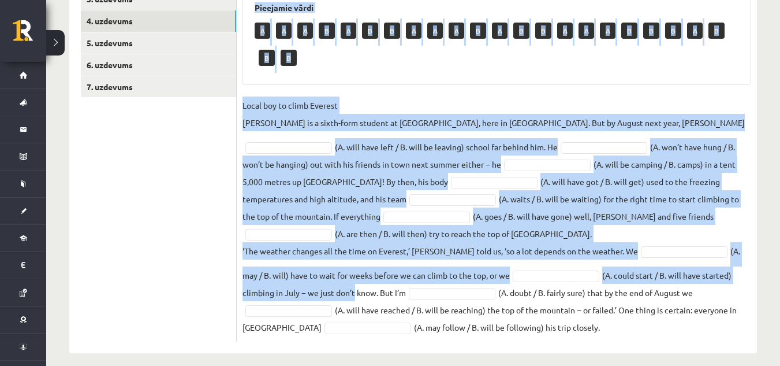
scroll to position [273, 0]
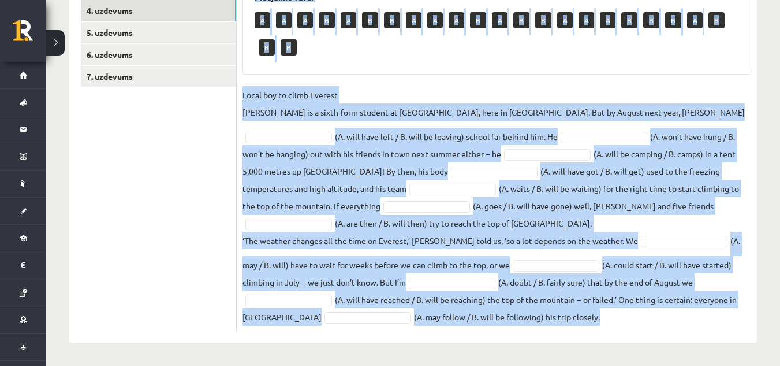
drag, startPoint x: 241, startPoint y: 126, endPoint x: 530, endPoint y: 328, distance: 352.1
click at [533, 327] on div "12p Izvēlies pareizo variantu. Pieejamie vārdi A A A B A B B A A A B A B B A A …" at bounding box center [497, 138] width 521 height 385
copy div "Izvēlies pareizo variantu. Pieejamie vārdi A A A B A B B A A A B A B B A A A B …"
click at [324, 131] on fieldset "Local boy to climb Everest Nathan Short is a sixth-form student at Pittville Co…" at bounding box center [497, 205] width 509 height 239
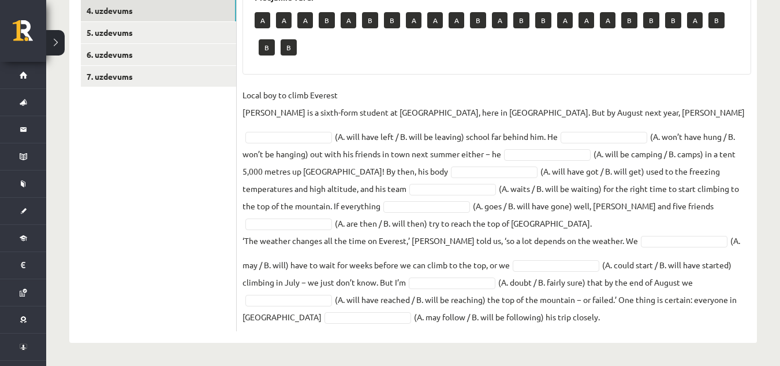
click at [303, 131] on fieldset "Local boy to climb Everest Nathan Short is a sixth-form student at Pittville Co…" at bounding box center [497, 205] width 509 height 239
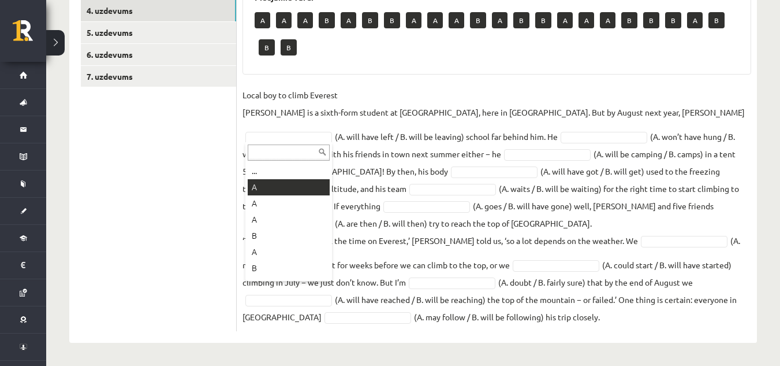
drag, startPoint x: 306, startPoint y: 186, endPoint x: 307, endPoint y: 180, distance: 6.0
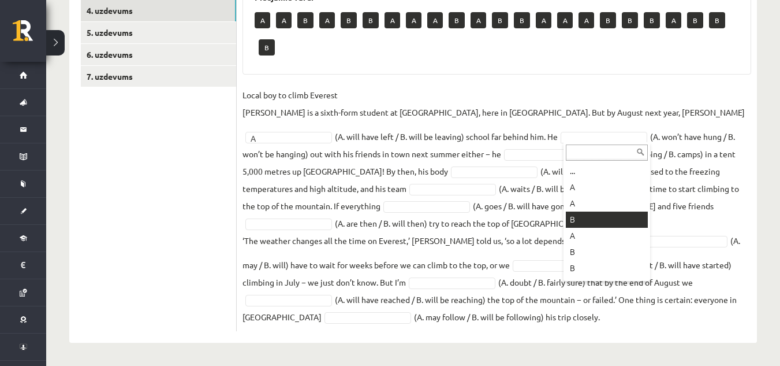
scroll to position [246, 0]
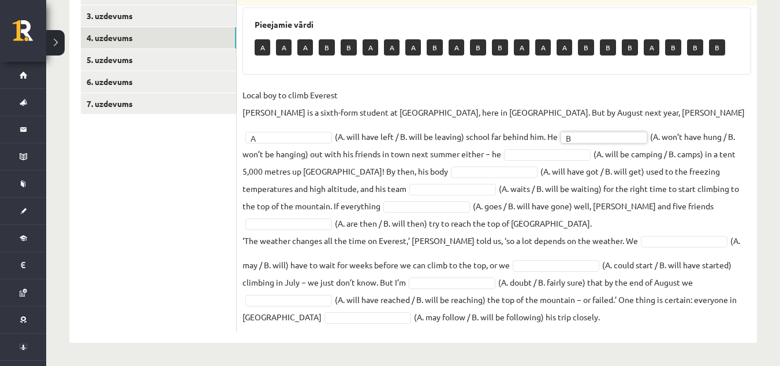
click at [539, 161] on fieldset "Local boy to climb Everest Nathan Short is a sixth-form student at Pittville Co…" at bounding box center [497, 205] width 509 height 239
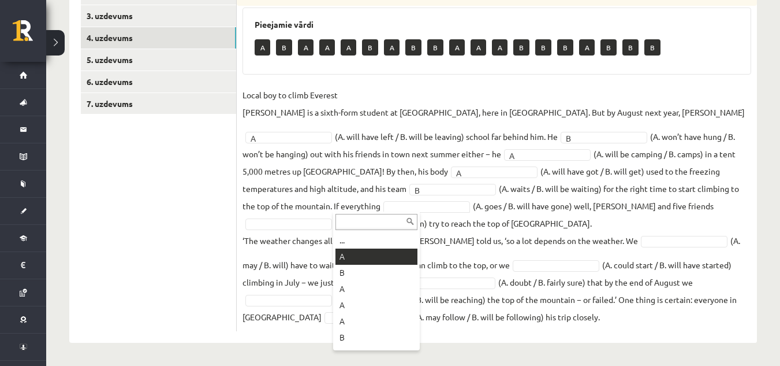
drag, startPoint x: 367, startPoint y: 263, endPoint x: 384, endPoint y: 254, distance: 18.9
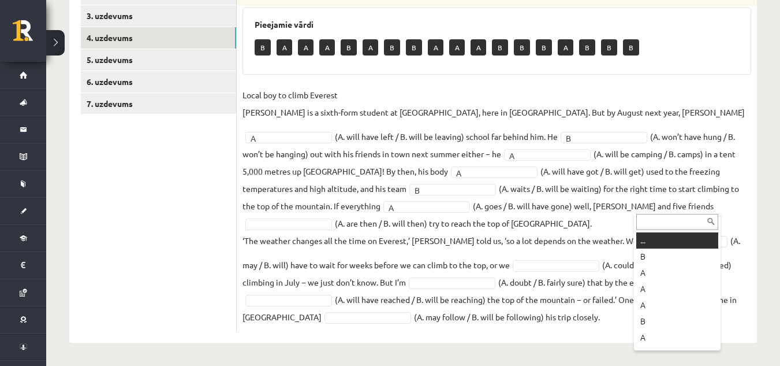
drag, startPoint x: 670, startPoint y: 202, endPoint x: 663, endPoint y: 200, distance: 6.8
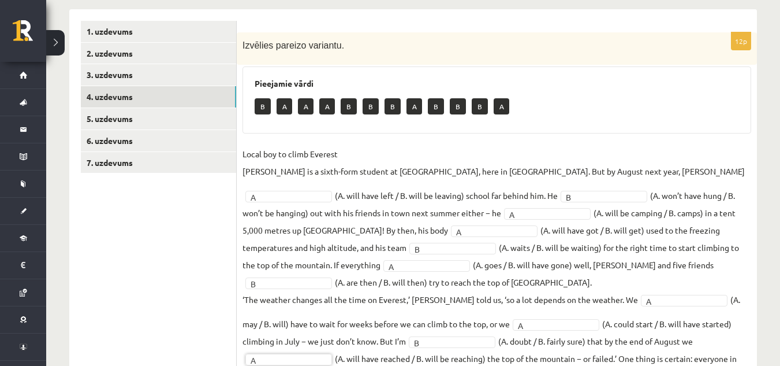
scroll to position [72, 0]
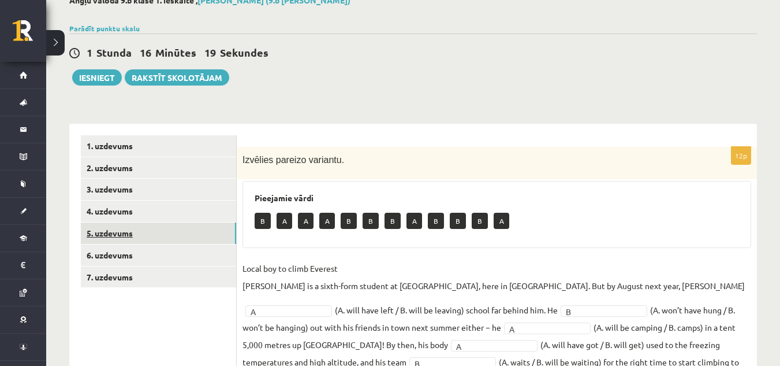
click at [191, 233] on link "5. uzdevums" at bounding box center [158, 232] width 155 height 21
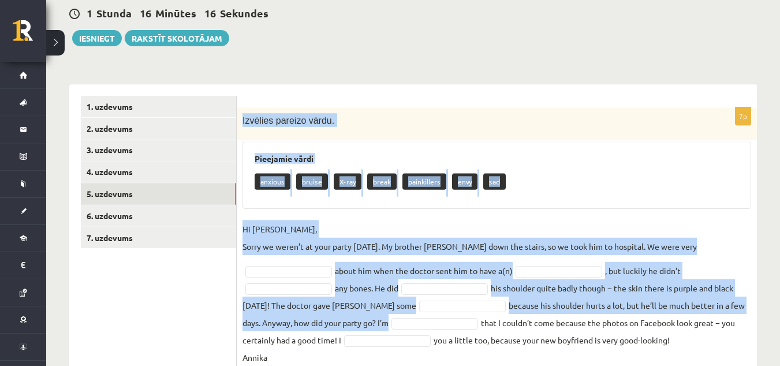
scroll to position [152, 0]
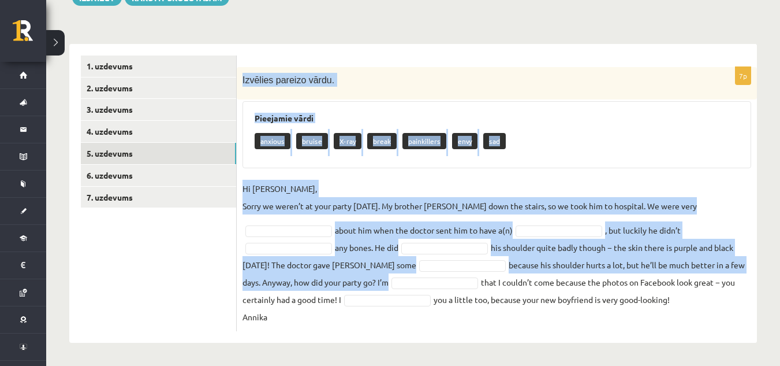
drag, startPoint x: 242, startPoint y: 157, endPoint x: 703, endPoint y: 314, distance: 487.1
click at [701, 306] on div "7p Izvēlies pareizo vārdu. Pieejamie vārdi anxious bruise X-ray break painkille…" at bounding box center [497, 199] width 521 height 264
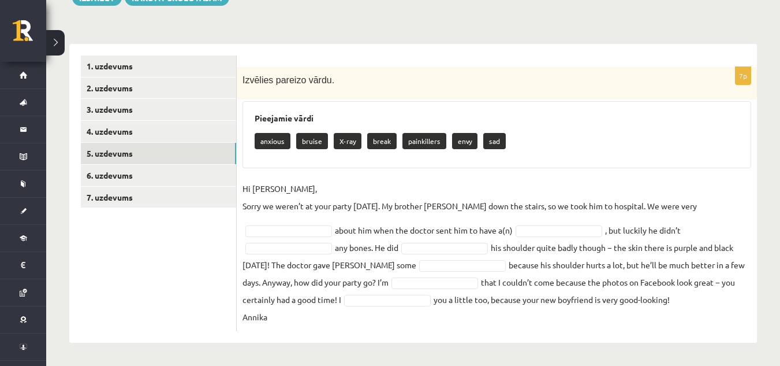
drag, startPoint x: 401, startPoint y: 312, endPoint x: 377, endPoint y: 295, distance: 29.0
click at [400, 310] on fieldset "Hi Jenny, Sorry we weren’t at your party yesterday. My brother Kevin fell down …" at bounding box center [497, 253] width 509 height 146
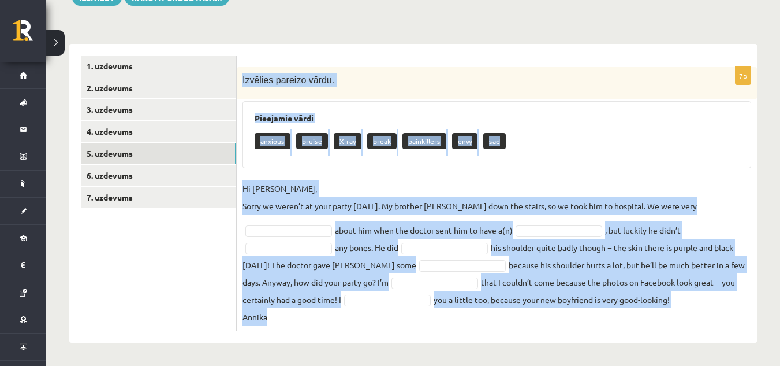
drag, startPoint x: 241, startPoint y: 81, endPoint x: 311, endPoint y: 343, distance: 270.7
click at [312, 350] on div "Angļu valoda 9.b klase 1. ieskaite , Marija Tjarve (9.b JK klase) Parādīt punkt…" at bounding box center [413, 129] width 734 height 473
copy div "Izvēlies pareizo vārdu. Pieejamie vārdi anxious bruise X-ray break painkillers …"
click at [344, 167] on div "Pieejamie vārdi anxious bruise X-ray break painkillers envy sad" at bounding box center [497, 134] width 509 height 67
click at [363, 78] on p "Izvēlies pareizo vārdu." at bounding box center [468, 80] width 451 height 14
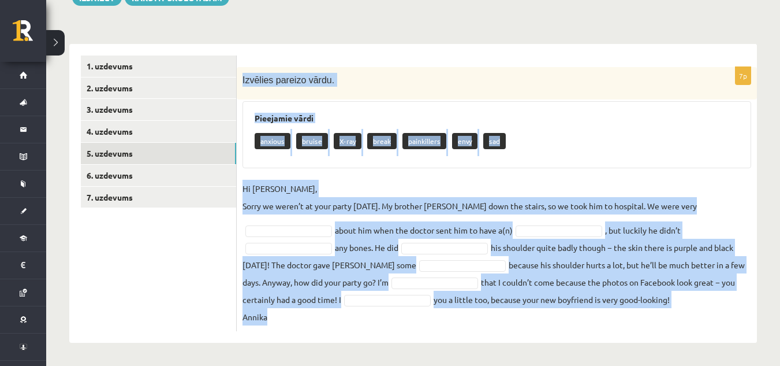
click at [577, 73] on p "Izvēlies pareizo vārdu." at bounding box center [468, 80] width 451 height 14
click at [718, 231] on fieldset "Hi Jenny, Sorry we weren’t at your party yesterday. My brother Kevin fell down …" at bounding box center [497, 253] width 509 height 146
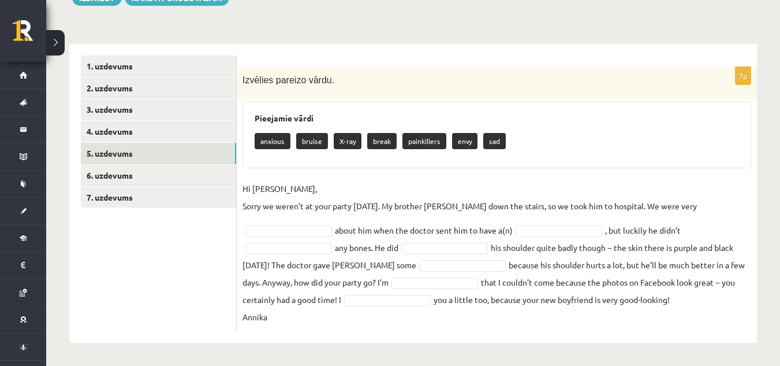
drag, startPoint x: 284, startPoint y: 142, endPoint x: 288, endPoint y: 176, distance: 34.4
click at [289, 163] on div "Pieejamie vārdi anxious bruise X-ray break painkillers envy sad" at bounding box center [497, 134] width 509 height 67
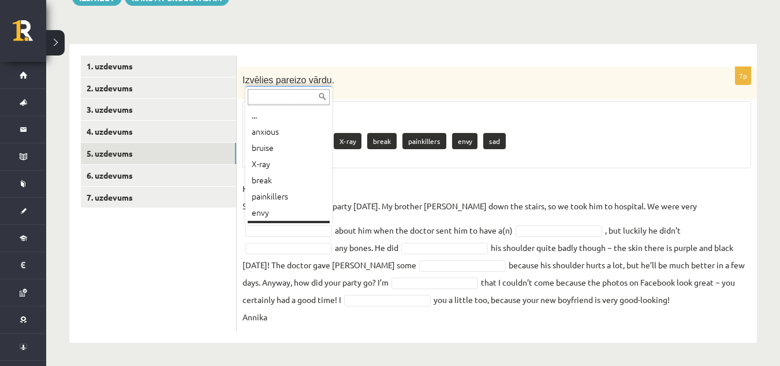
scroll to position [14, 0]
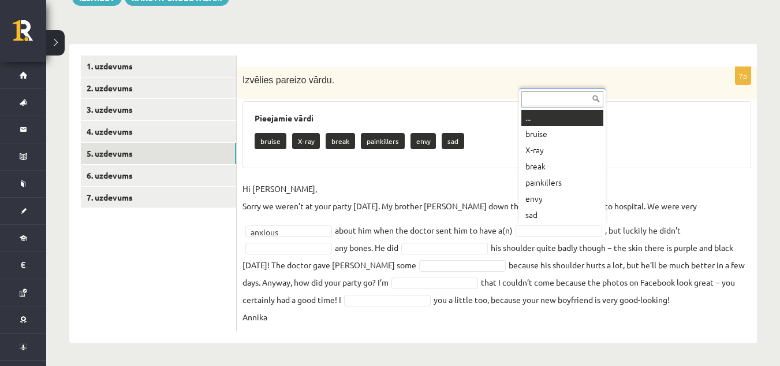
drag, startPoint x: 588, startPoint y: 232, endPoint x: 578, endPoint y: 236, distance: 11.2
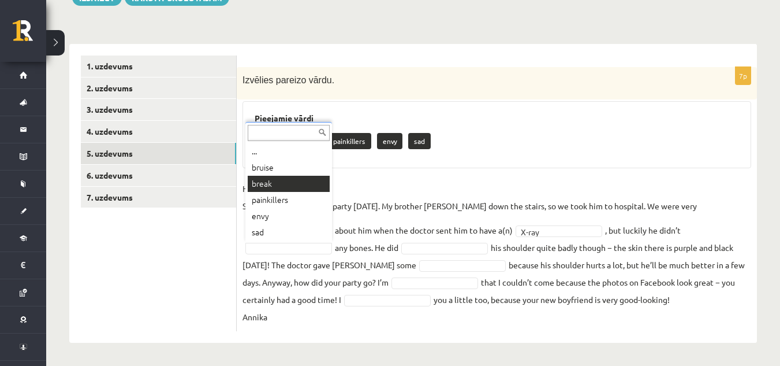
drag, startPoint x: 278, startPoint y: 191, endPoint x: 280, endPoint y: 125, distance: 66.5
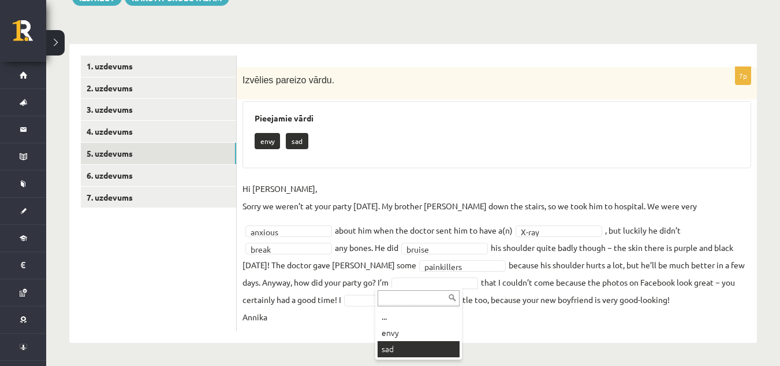
drag, startPoint x: 393, startPoint y: 347, endPoint x: 378, endPoint y: 318, distance: 33.3
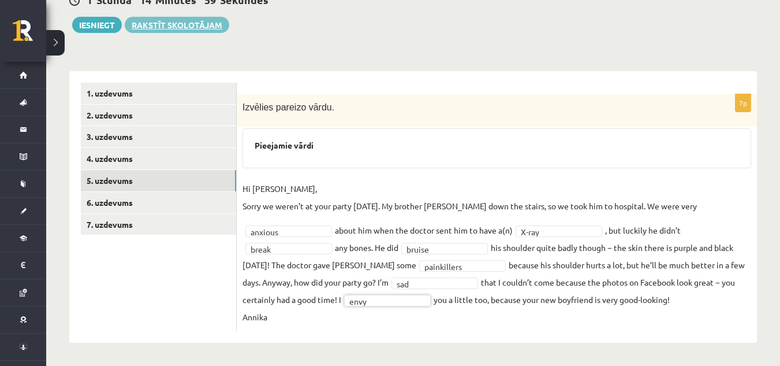
scroll to position [125, 0]
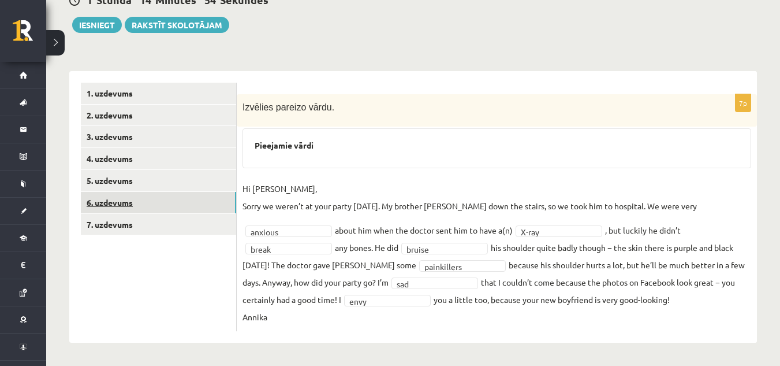
click at [192, 198] on link "6. uzdevums" at bounding box center [158, 202] width 155 height 21
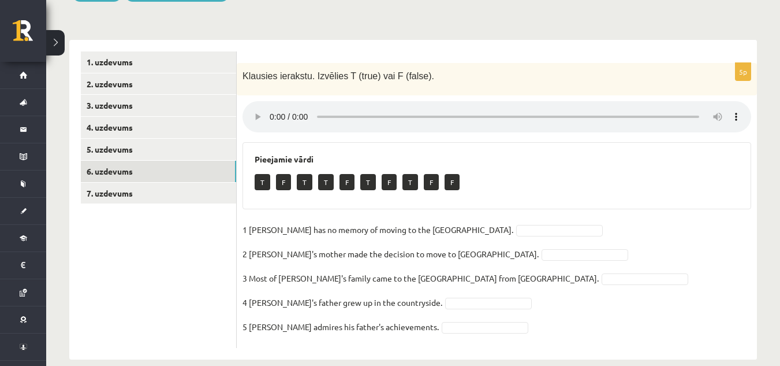
scroll to position [173, 0]
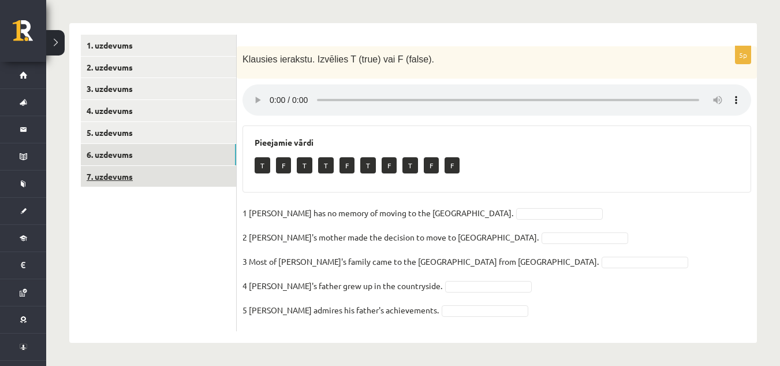
click at [215, 184] on link "7. uzdevums" at bounding box center [158, 176] width 155 height 21
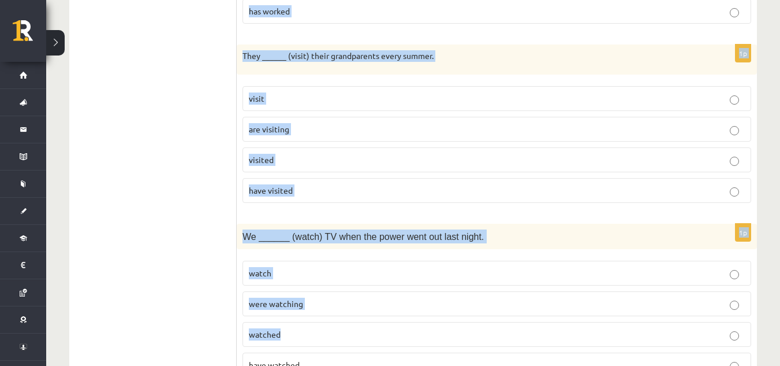
scroll to position [1663, 0]
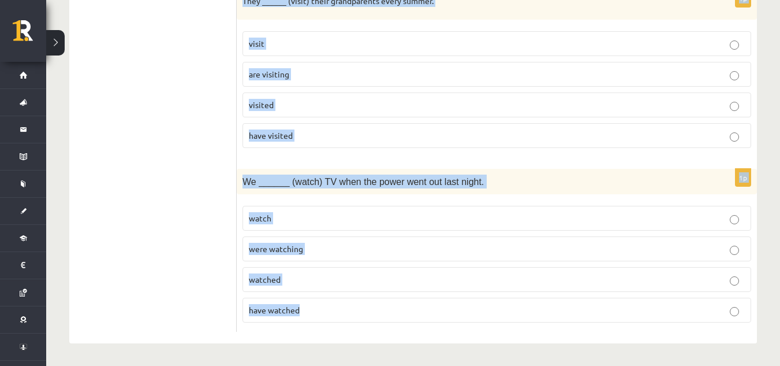
drag, startPoint x: 239, startPoint y: 55, endPoint x: 322, endPoint y: 307, distance: 265.1
copy form "I ______ (live) in this city since 2010. live am living lived have lived 1p We …"
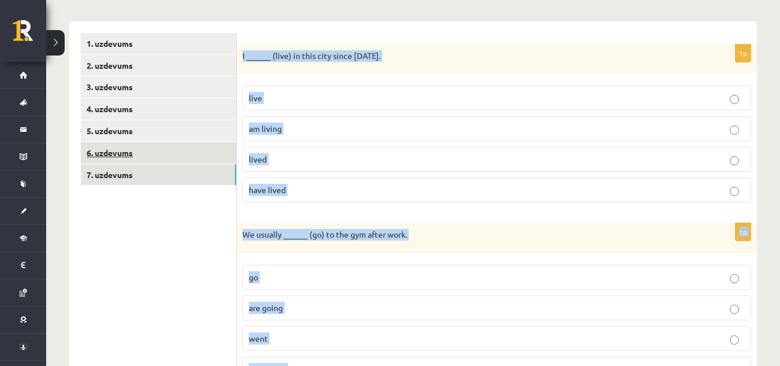
scroll to position [161, 0]
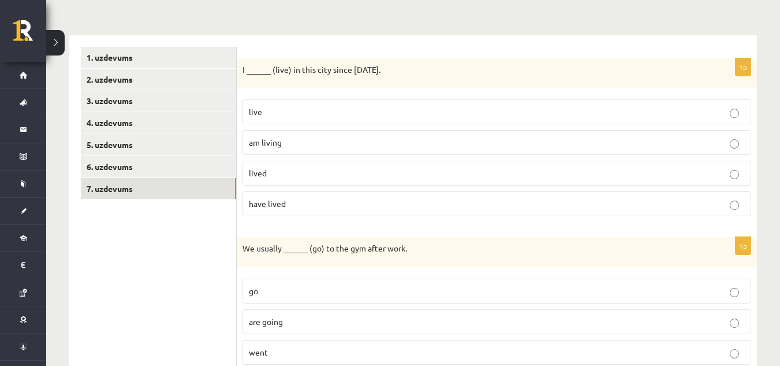
click at [292, 209] on p "have lived" at bounding box center [497, 204] width 496 height 12
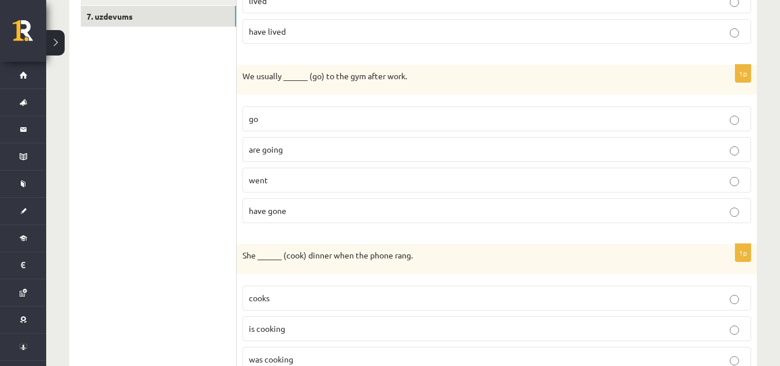
scroll to position [334, 0]
click at [287, 116] on p "go" at bounding box center [497, 117] width 496 height 12
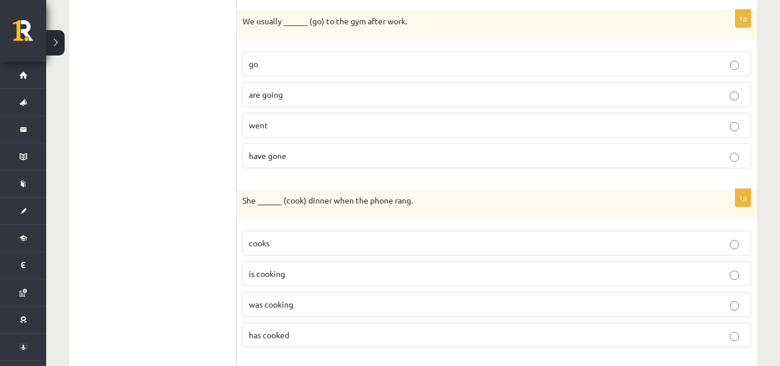
scroll to position [449, 0]
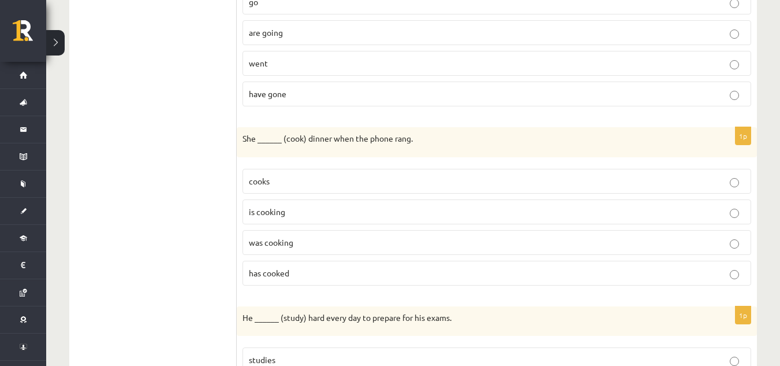
click at [309, 251] on label "was cooking" at bounding box center [497, 242] width 509 height 25
click at [270, 242] on span "was cooking" at bounding box center [271, 242] width 44 height 10
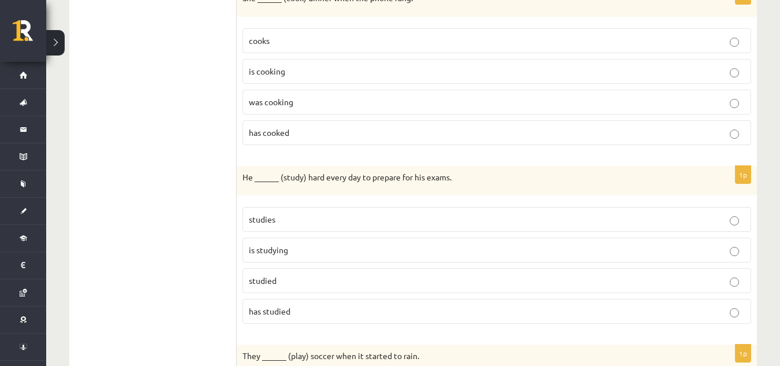
scroll to position [623, 0]
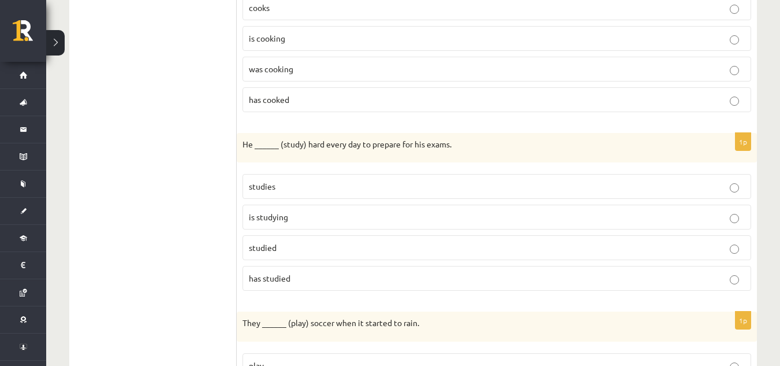
click at [279, 188] on p "studies" at bounding box center [497, 186] width 496 height 12
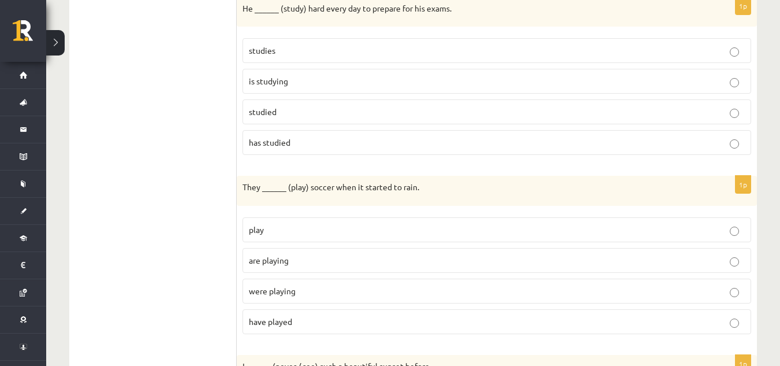
scroll to position [796, 0]
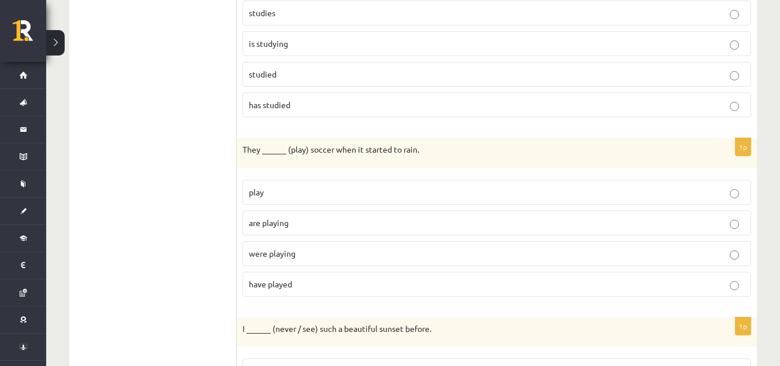
click at [329, 247] on p "were playing" at bounding box center [497, 253] width 496 height 12
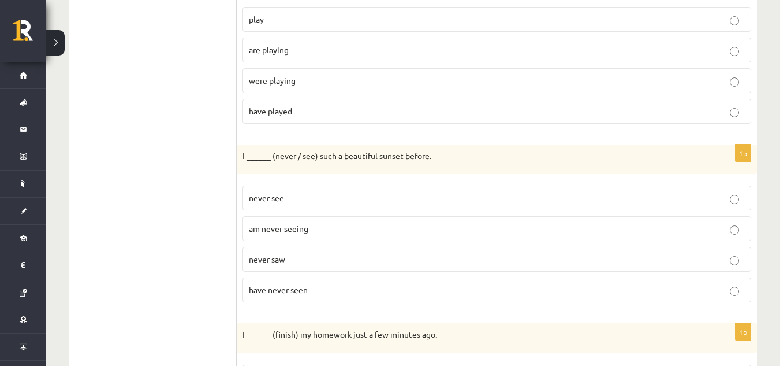
scroll to position [969, 0]
click at [352, 283] on label "have never seen" at bounding box center [497, 289] width 509 height 25
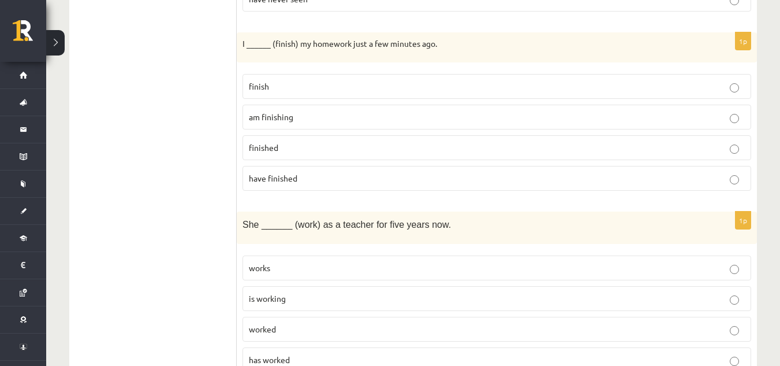
scroll to position [1258, 0]
click at [276, 153] on span "finished" at bounding box center [263, 148] width 29 height 10
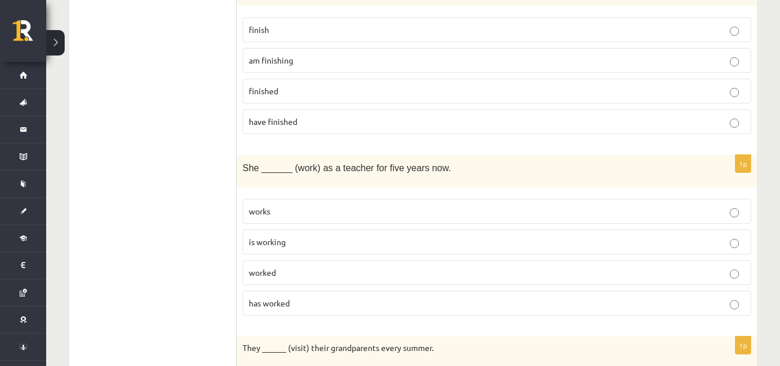
scroll to position [1374, 0]
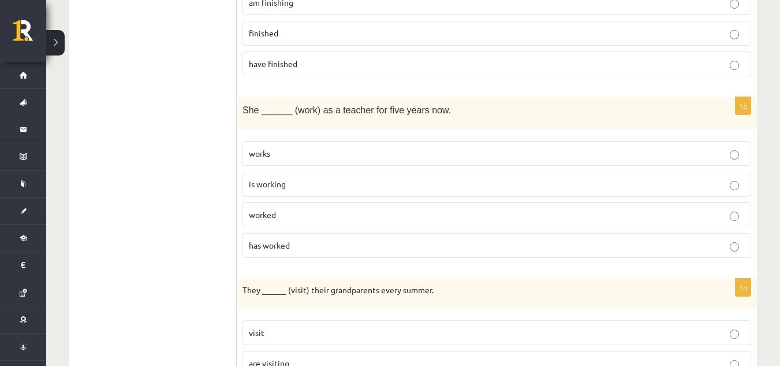
click at [295, 240] on p "has worked" at bounding box center [497, 245] width 496 height 12
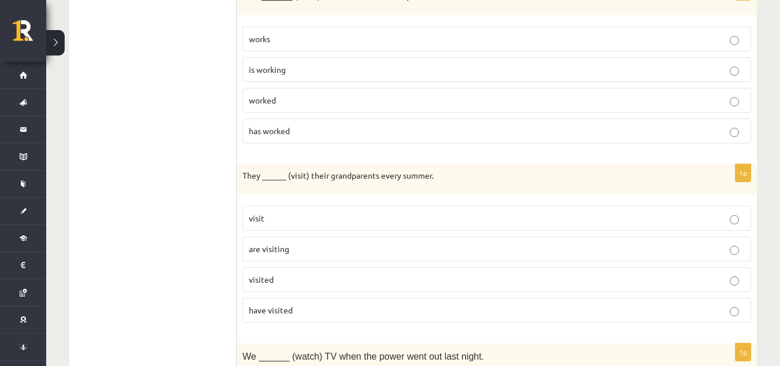
scroll to position [1489, 0]
click at [269, 215] on p "visit" at bounding box center [497, 217] width 496 height 12
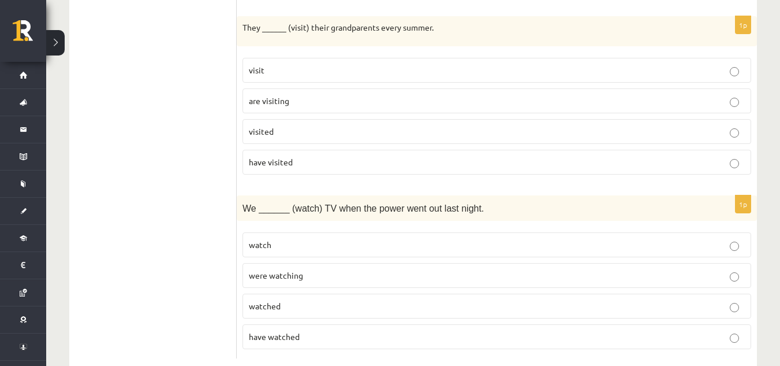
scroll to position [1663, 0]
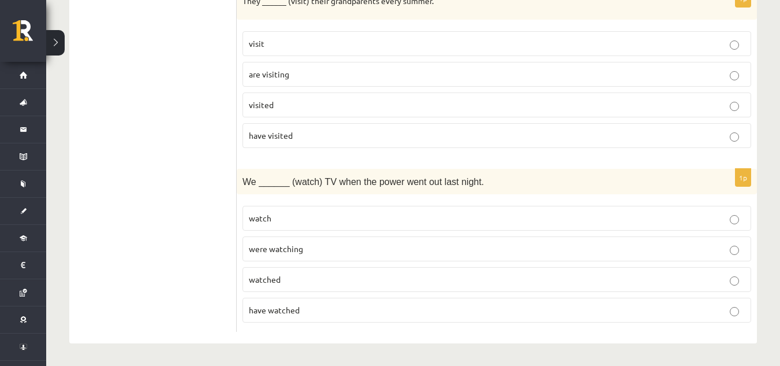
click at [298, 248] on span "were watching" at bounding box center [276, 248] width 54 height 10
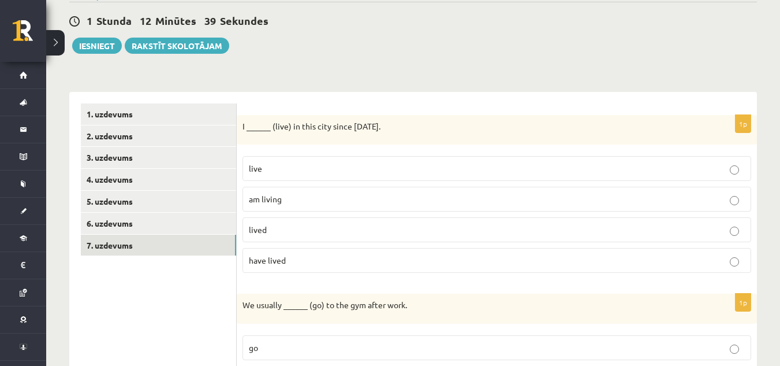
scroll to position [0, 0]
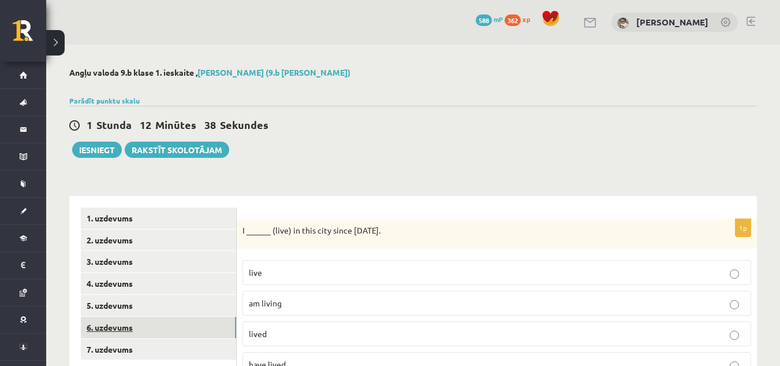
click at [220, 319] on link "6. uzdevums" at bounding box center [158, 327] width 155 height 21
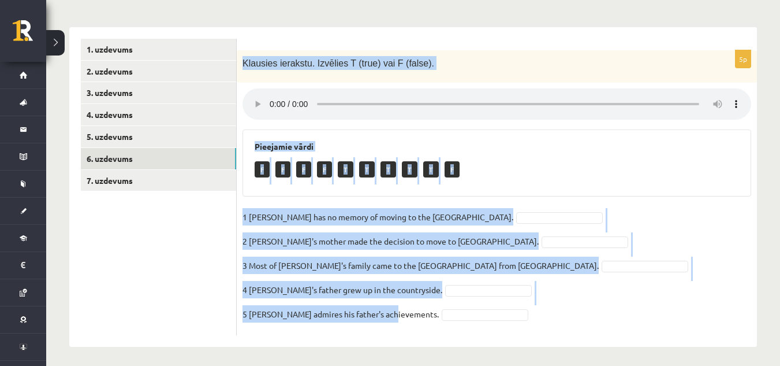
scroll to position [173, 0]
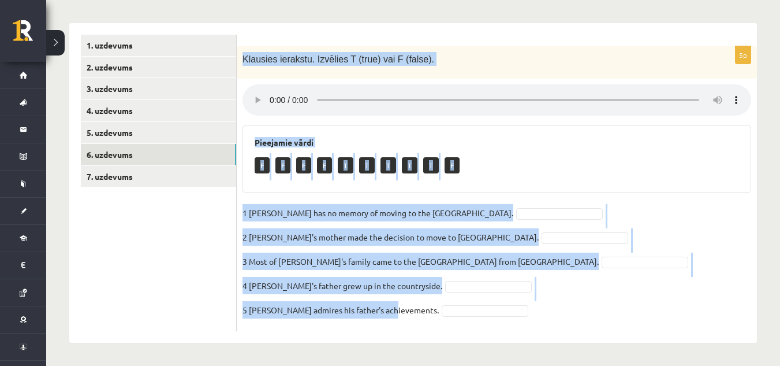
drag, startPoint x: 241, startPoint y: 115, endPoint x: 364, endPoint y: 324, distance: 242.2
click at [364, 324] on div "5p Klausies ierakstu. Izvēlies T (true) vai F (false). Pieejamie vārdi F F F F …" at bounding box center [497, 188] width 521 height 285
copy div "Klausies ierakstu. Izvēlies T (true) vai F (false). Pieejamie vārdi F F F F T T…"
click at [475, 207] on fieldset "1 Lila has no memory of moving to the UK. 2 Lila's mother made the decision to …" at bounding box center [497, 264] width 509 height 121
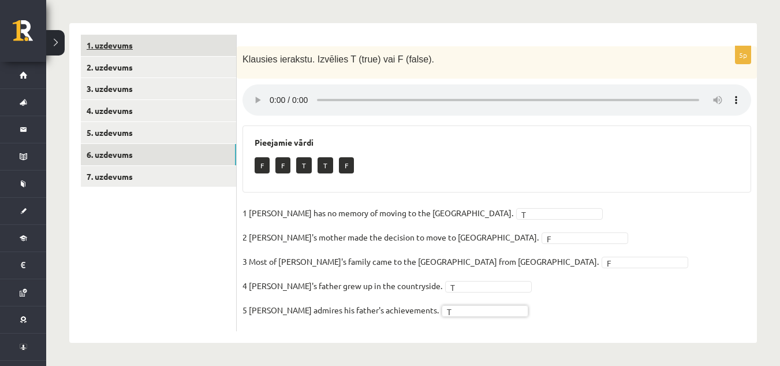
click at [170, 44] on link "1. uzdevums" at bounding box center [158, 45] width 155 height 21
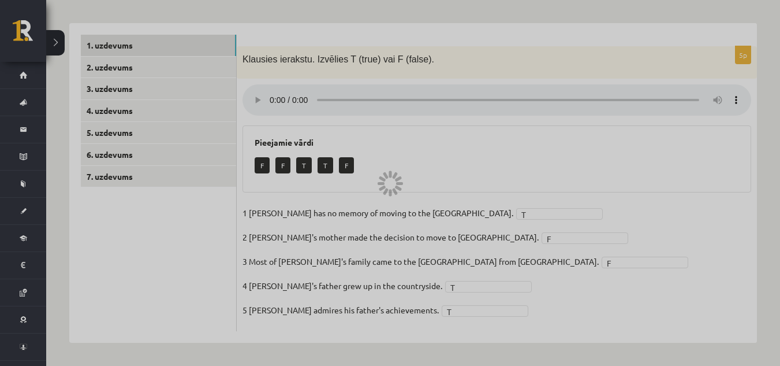
scroll to position [142, 0]
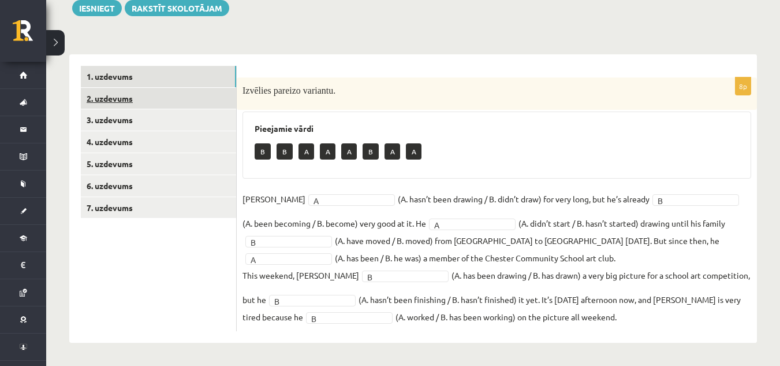
click at [139, 102] on link "2. uzdevums" at bounding box center [158, 98] width 155 height 21
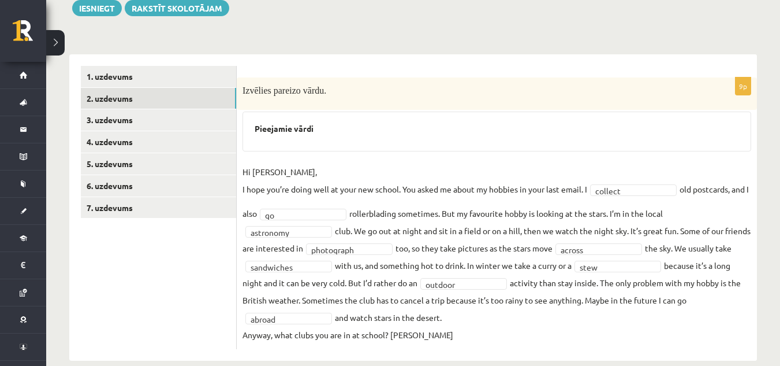
scroll to position [159, 0]
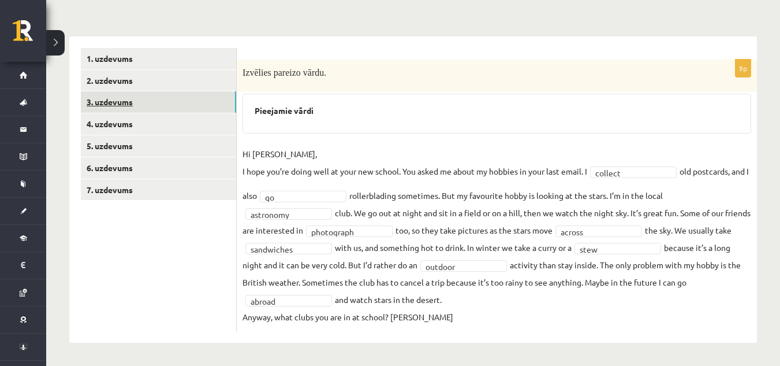
click at [176, 111] on link "3. uzdevums" at bounding box center [158, 101] width 155 height 21
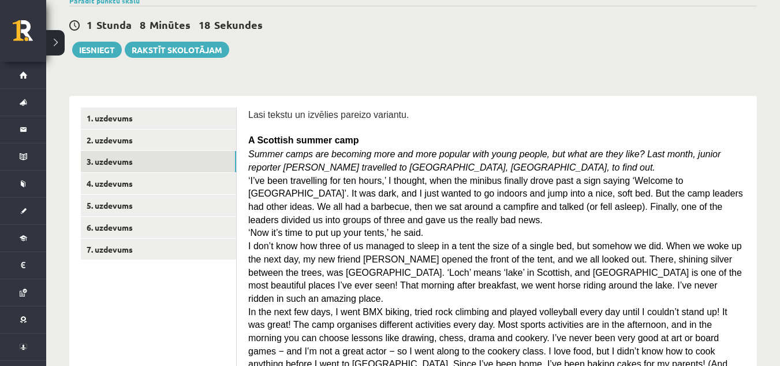
scroll to position [49, 0]
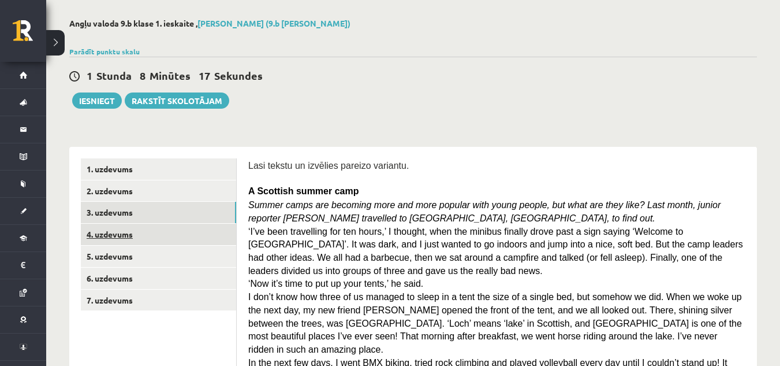
click at [159, 237] on link "4. uzdevums" at bounding box center [158, 234] width 155 height 21
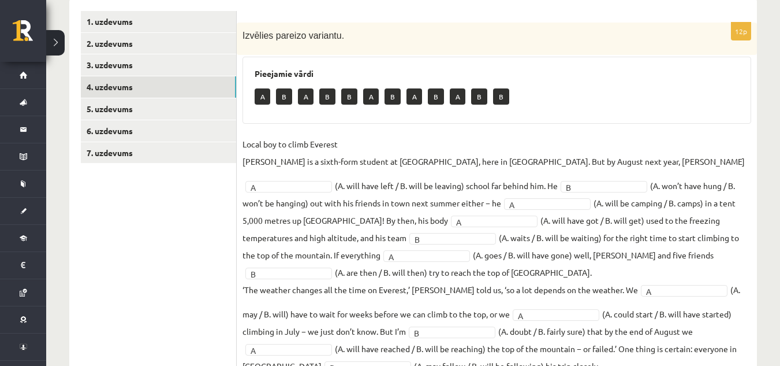
scroll to position [130, 0]
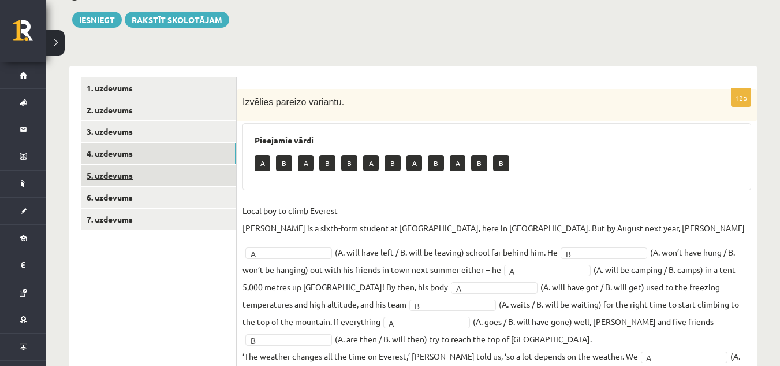
click at [165, 176] on link "5. uzdevums" at bounding box center [158, 175] width 155 height 21
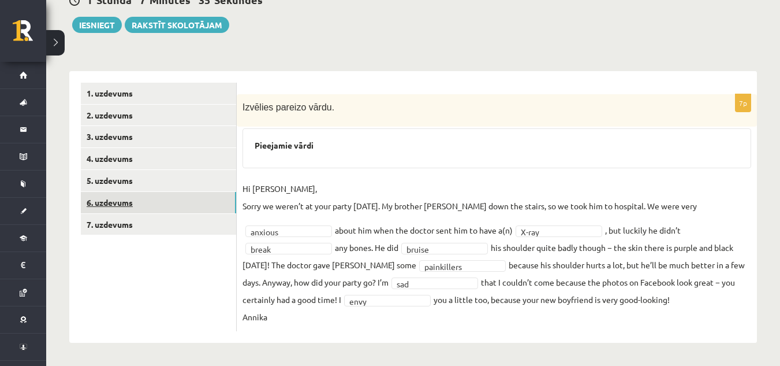
click at [88, 203] on link "6. uzdevums" at bounding box center [158, 202] width 155 height 21
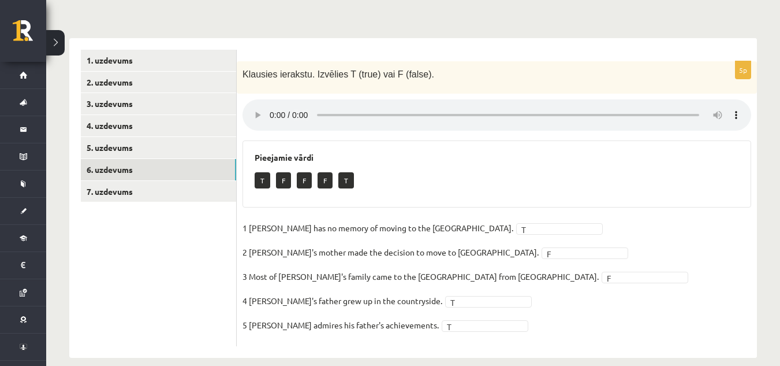
scroll to position [173, 0]
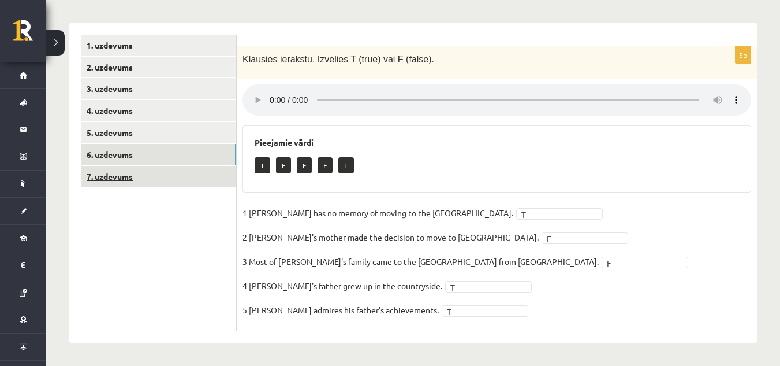
click at [181, 171] on link "7. uzdevums" at bounding box center [158, 176] width 155 height 21
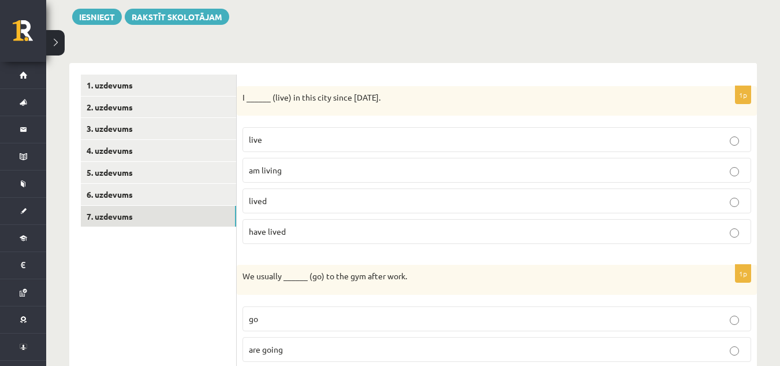
scroll to position [58, 0]
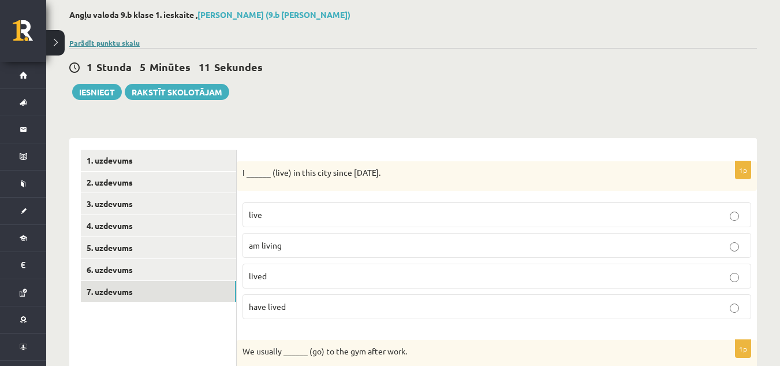
click at [131, 43] on link "Parādīt punktu skalu" at bounding box center [104, 42] width 70 height 9
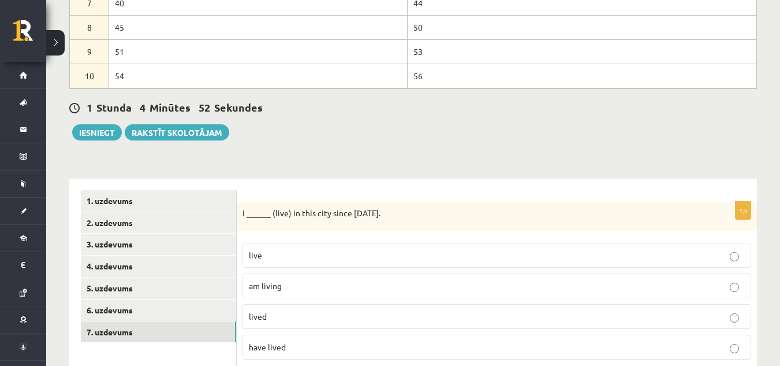
scroll to position [289, 0]
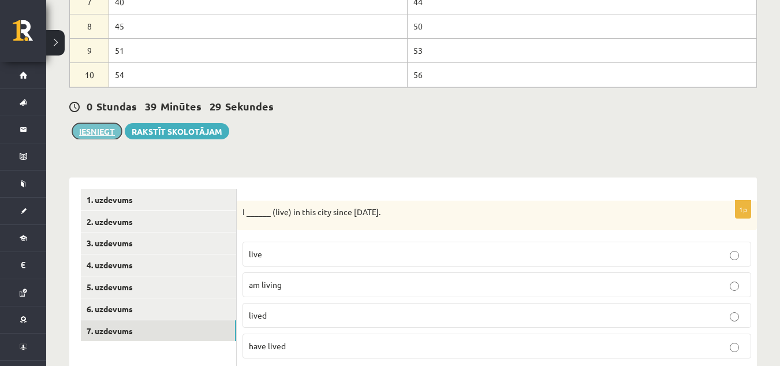
click at [94, 133] on button "Iesniegt" at bounding box center [97, 131] width 50 height 16
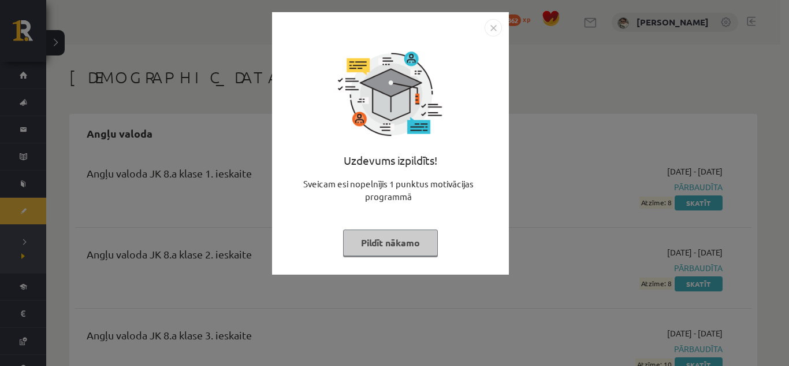
click at [412, 246] on button "Pildīt nākamo" at bounding box center [390, 242] width 95 height 27
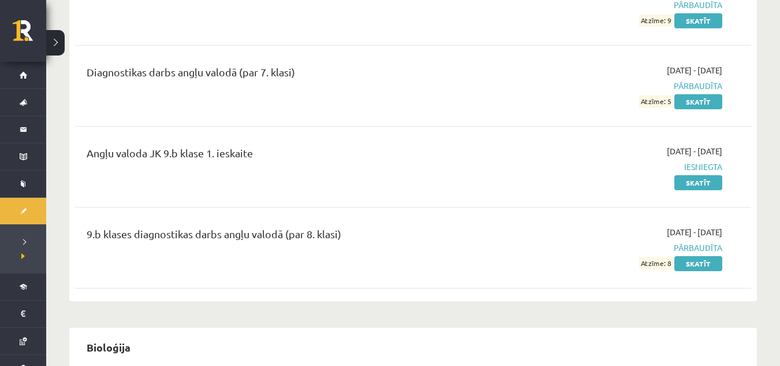
scroll to position [404, 0]
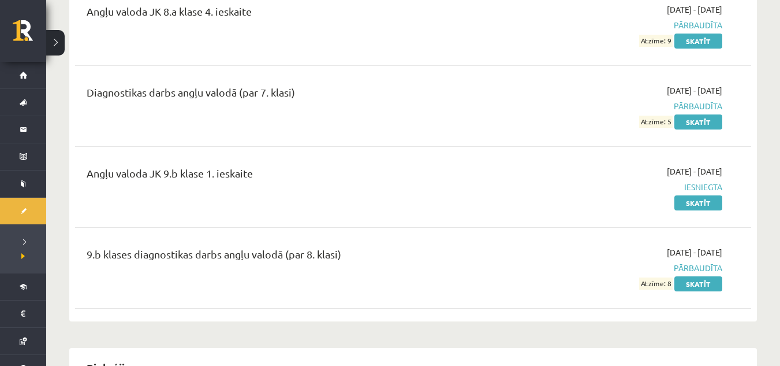
click at [688, 209] on div "Angļu valoda JK 9.b klase 1. ieskaite [DATE] - [DATE] Iesniegta Skatīt" at bounding box center [413, 187] width 677 height 66
click at [683, 198] on link "Skatīt" at bounding box center [699, 202] width 48 height 15
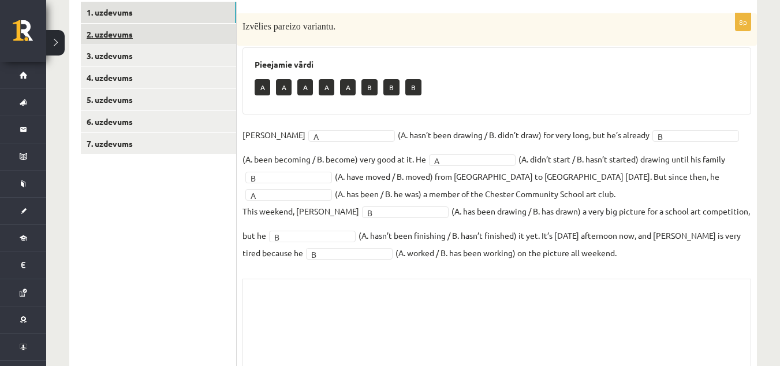
scroll to position [116, 0]
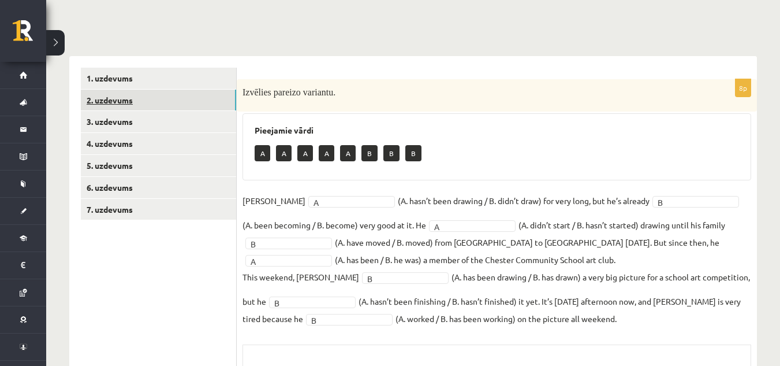
click at [135, 97] on link "2. uzdevums" at bounding box center [158, 100] width 155 height 21
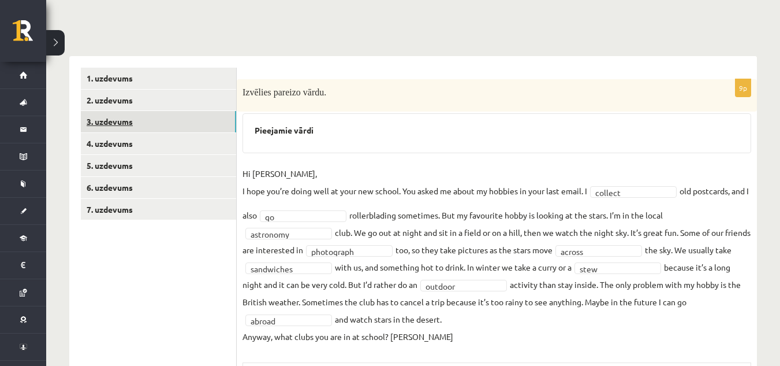
click at [153, 124] on link "3. uzdevums" at bounding box center [158, 121] width 155 height 21
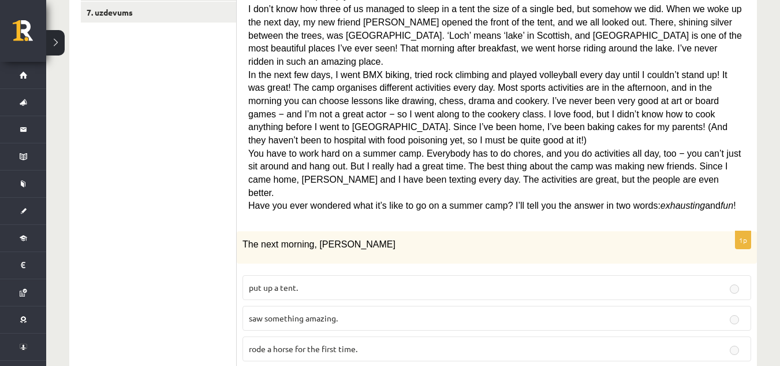
scroll to position [173, 0]
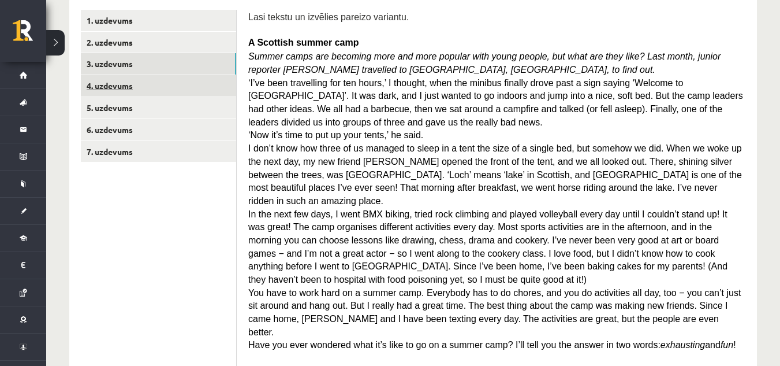
click at [163, 92] on link "4. uzdevums" at bounding box center [158, 85] width 155 height 21
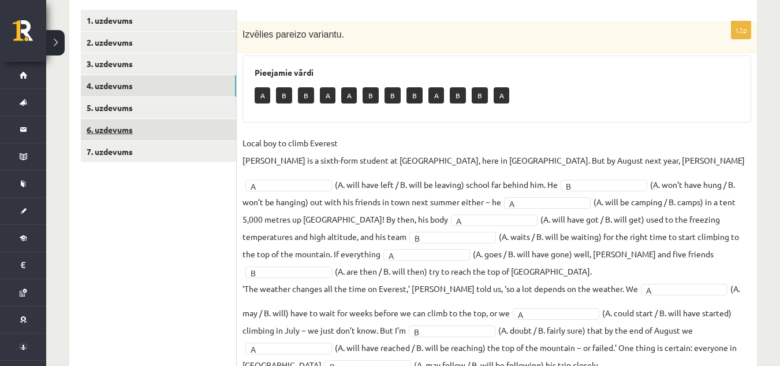
click at [180, 122] on link "6. uzdevums" at bounding box center [158, 129] width 155 height 21
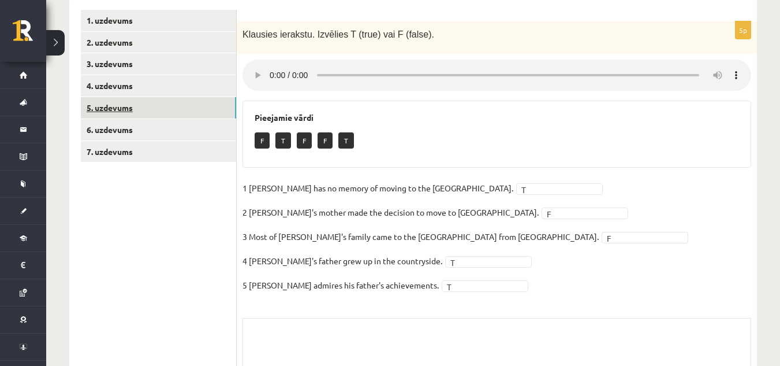
click at [177, 113] on link "5. uzdevums" at bounding box center [158, 107] width 155 height 21
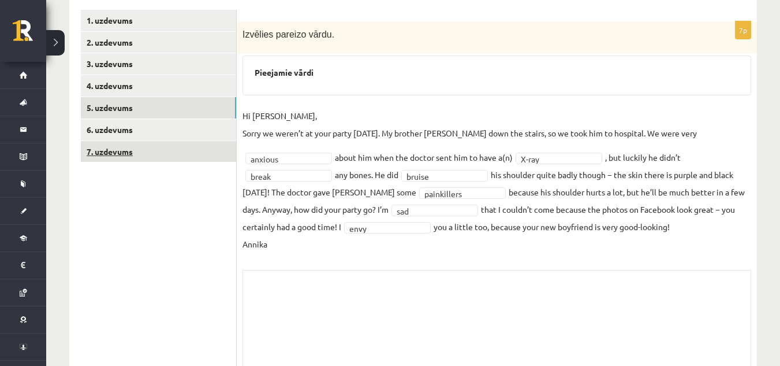
click at [178, 153] on link "7. uzdevums" at bounding box center [158, 151] width 155 height 21
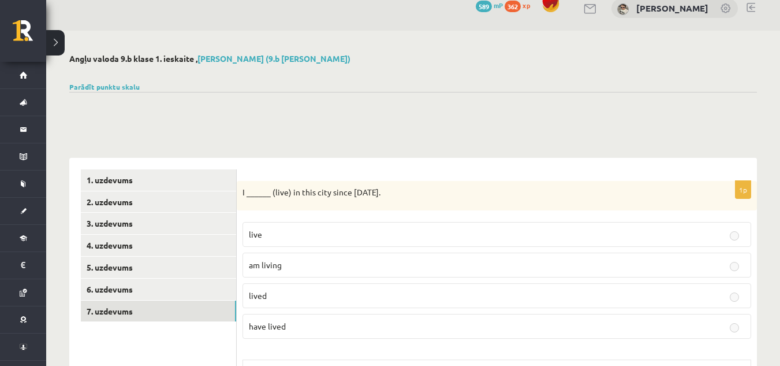
scroll to position [0, 0]
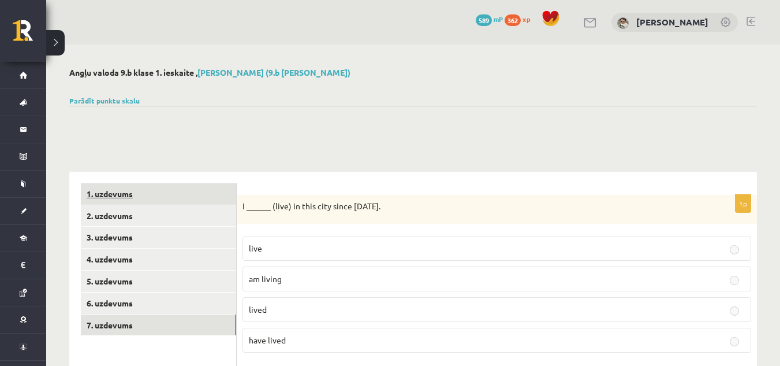
click at [193, 185] on link "1. uzdevums" at bounding box center [158, 193] width 155 height 21
